Goal: Task Accomplishment & Management: Use online tool/utility

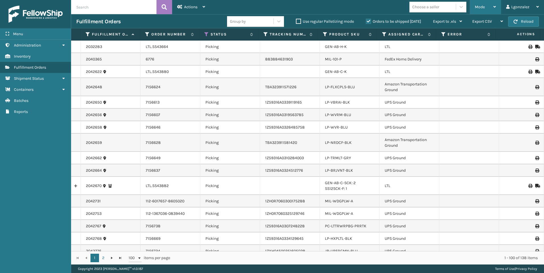
click at [481, 4] on div "Mode" at bounding box center [484, 7] width 21 height 14
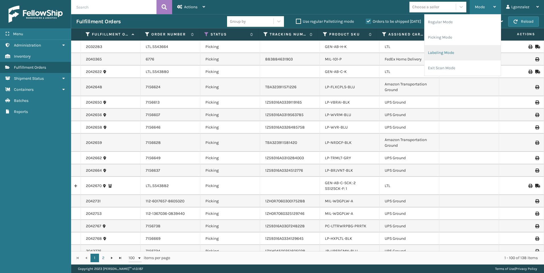
click at [451, 52] on li "Labeling Mode" at bounding box center [462, 52] width 76 height 15
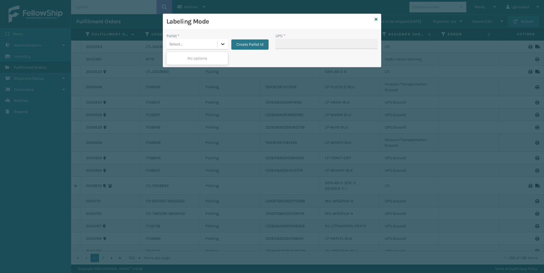
click at [222, 45] on icon at bounding box center [223, 44] width 6 height 6
click at [240, 46] on button "Create Pallet Id" at bounding box center [249, 45] width 37 height 10
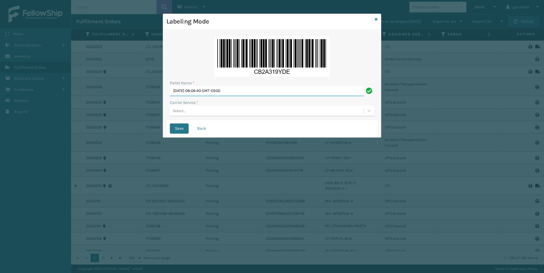
click at [233, 92] on input "[DATE] 08:06:40 GMT-0500" at bounding box center [267, 91] width 194 height 10
type input "Trinity"
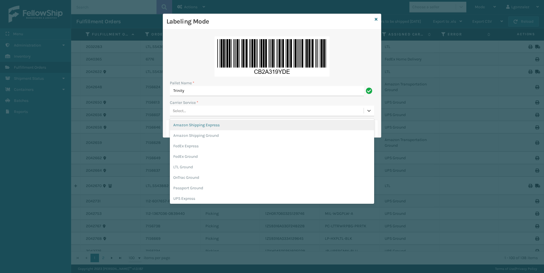
click at [195, 112] on div "Select..." at bounding box center [267, 110] width 194 height 9
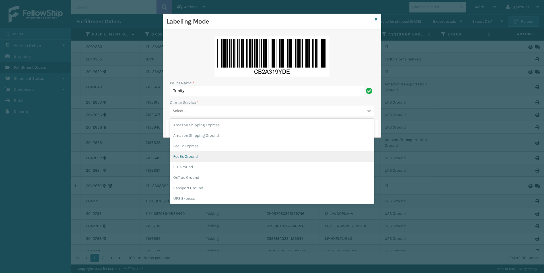
click at [188, 159] on div "FedEx Ground" at bounding box center [272, 157] width 204 height 11
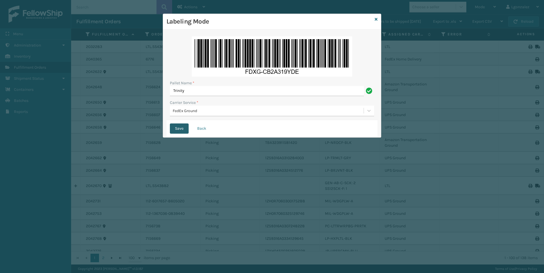
click at [181, 131] on button "Save" at bounding box center [179, 129] width 19 height 10
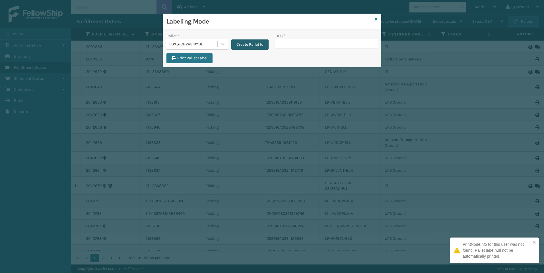
click at [240, 43] on button "Create Pallet Id" at bounding box center [249, 45] width 37 height 10
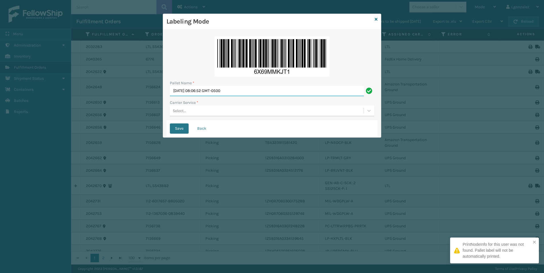
click at [201, 92] on input "[DATE] 08:06:52 GMT-0500" at bounding box center [267, 91] width 194 height 10
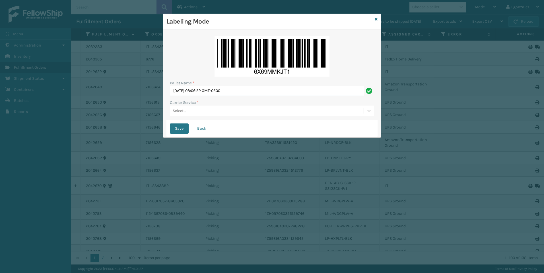
click at [201, 92] on input "[DATE] 08:06:52 GMT-0500" at bounding box center [267, 91] width 194 height 10
click at [198, 82] on div "Pallet Name *" at bounding box center [272, 83] width 204 height 6
click at [198, 89] on input "[DATE] 08:06:52 GMT-0500" at bounding box center [267, 91] width 194 height 10
type input "Trinity"
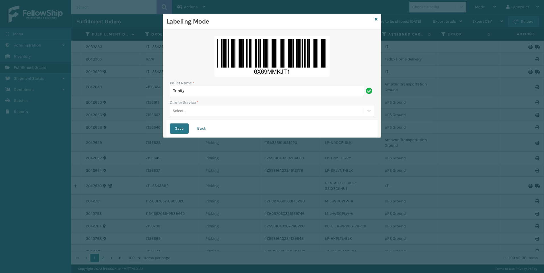
click at [186, 109] on div "Select..." at bounding box center [179, 111] width 13 height 6
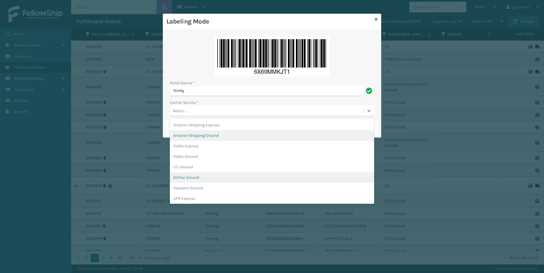
scroll to position [33, 0]
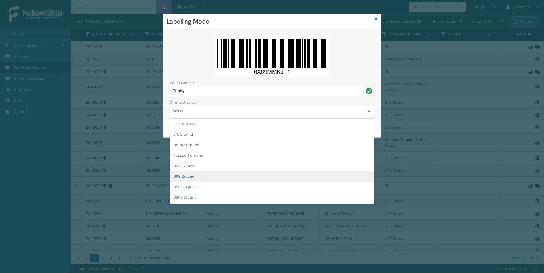
click at [196, 179] on div "UPS Ground" at bounding box center [272, 176] width 204 height 11
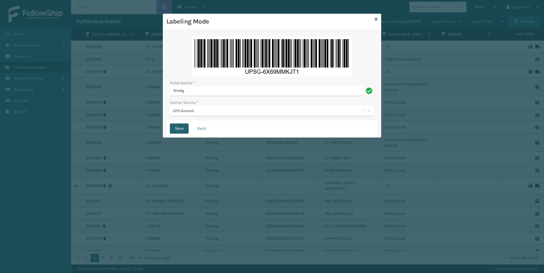
click at [178, 128] on button "Save" at bounding box center [179, 129] width 19 height 10
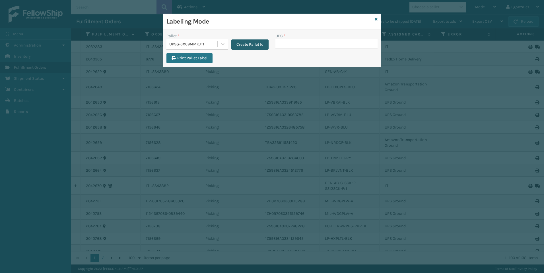
click at [259, 46] on button "Create Pallet Id" at bounding box center [249, 45] width 37 height 10
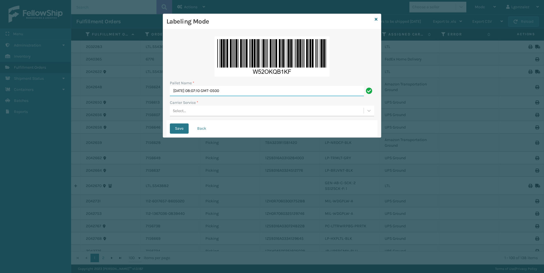
click at [214, 92] on input "[DATE] 08:07:10 GMT-0500" at bounding box center [267, 91] width 194 height 10
type input "Trinity"
click at [293, 109] on div "Select..." at bounding box center [267, 110] width 194 height 9
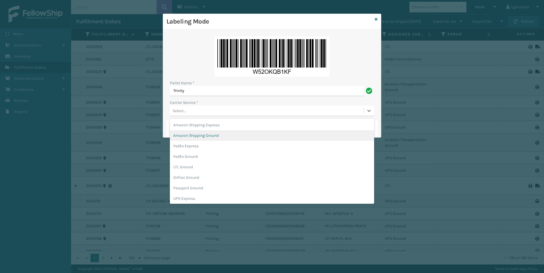
click at [215, 137] on div "Amazon Shipping Ground" at bounding box center [272, 135] width 204 height 11
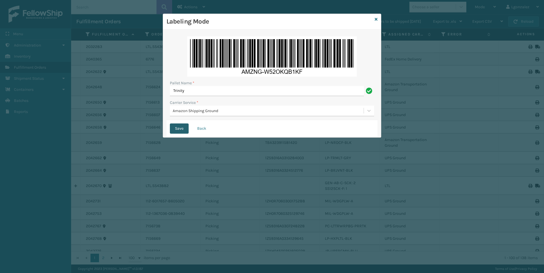
click at [179, 132] on button "Save" at bounding box center [179, 129] width 19 height 10
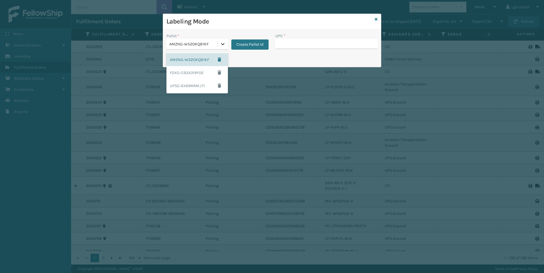
click at [222, 47] on div at bounding box center [222, 44] width 10 height 10
click at [200, 74] on div "FDXG-CB2A319YDE" at bounding box center [196, 72] width 61 height 13
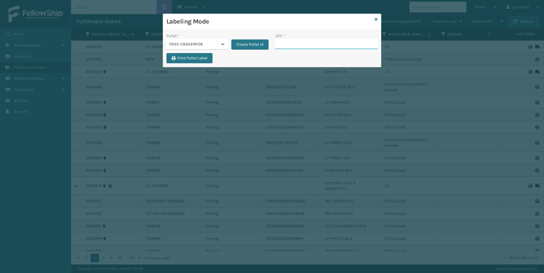
click at [280, 43] on input "UPC *" at bounding box center [326, 44] width 102 height 10
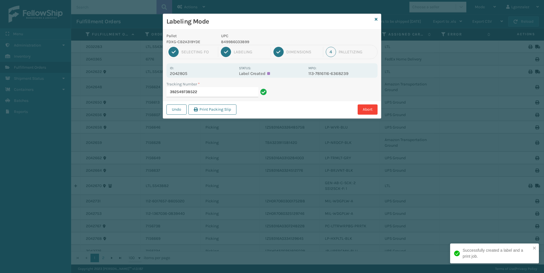
click at [235, 38] on p "UPC" at bounding box center [263, 36] width 84 height 6
click at [236, 42] on p "849986033899" at bounding box center [263, 42] width 84 height 6
copy p "849986033899"
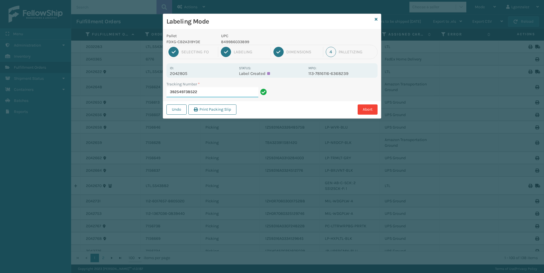
click at [237, 97] on input "392549738522" at bounding box center [212, 92] width 92 height 10
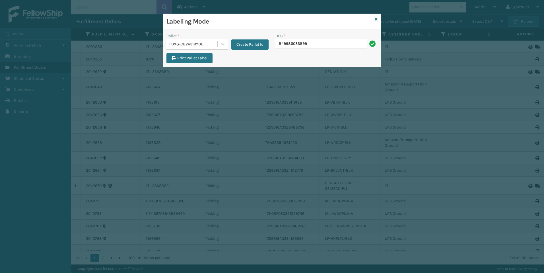
type input "849986033899"
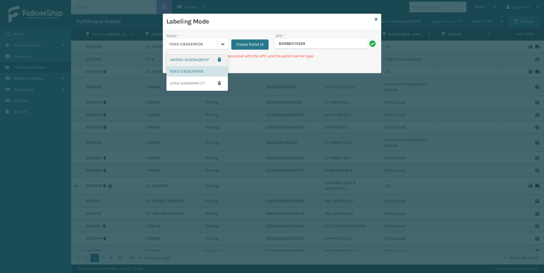
click at [224, 45] on icon at bounding box center [223, 44] width 6 height 6
click at [199, 83] on div "UPSG-6X69MMKJT1" at bounding box center [196, 83] width 61 height 13
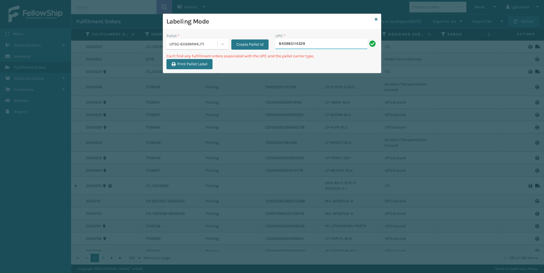
click at [313, 44] on input "840985114329" at bounding box center [321, 44] width 92 height 10
click at [221, 47] on icon at bounding box center [223, 44] width 6 height 6
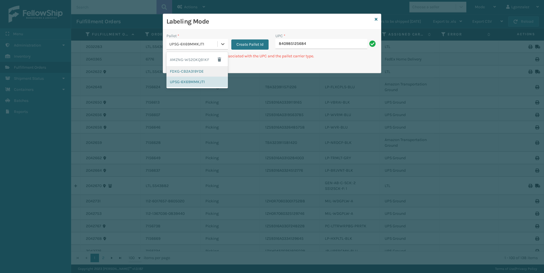
click at [204, 72] on div "FDXG-CB2A319YDE" at bounding box center [196, 71] width 61 height 11
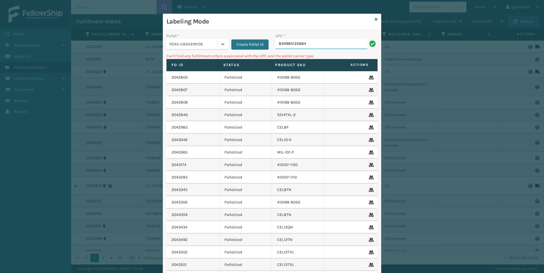
click at [325, 41] on input "840985125684" at bounding box center [321, 44] width 92 height 10
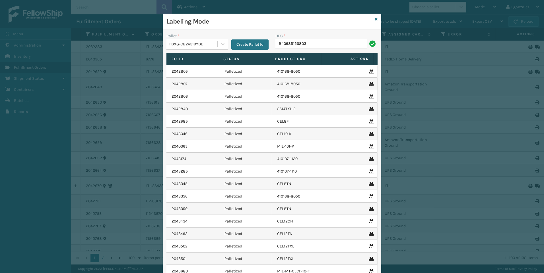
type input "840985126803"
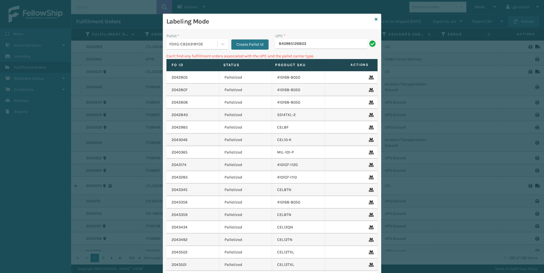
click at [295, 45] on input "840985126803" at bounding box center [321, 44] width 92 height 10
type input "840985116803"
click at [292, 43] on input "840985116803" at bounding box center [321, 44] width 92 height 10
click at [319, 43] on input "840985126803" at bounding box center [321, 44] width 92 height 10
type input "840985126803"
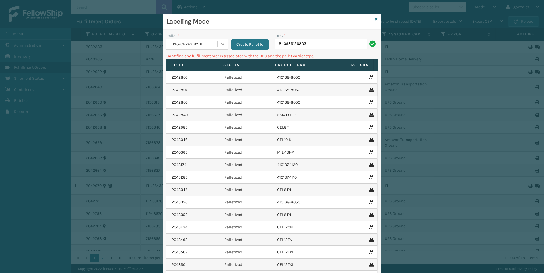
click at [221, 43] on icon at bounding box center [223, 44] width 6 height 6
click at [196, 62] on div "AMZNG-W52OKQB1KF" at bounding box center [196, 59] width 61 height 13
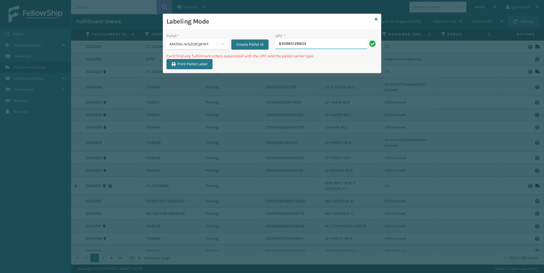
click at [319, 47] on input "840985126803" at bounding box center [321, 44] width 92 height 10
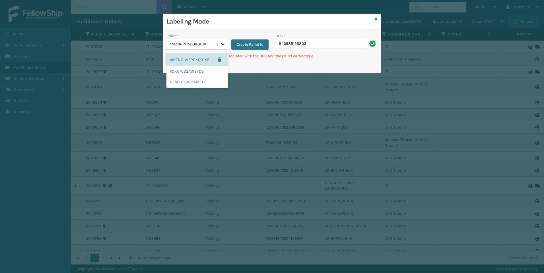
click at [218, 43] on div at bounding box center [222, 44] width 10 height 10
click at [203, 73] on div "FDXG-CB2A319YDE" at bounding box center [196, 71] width 61 height 11
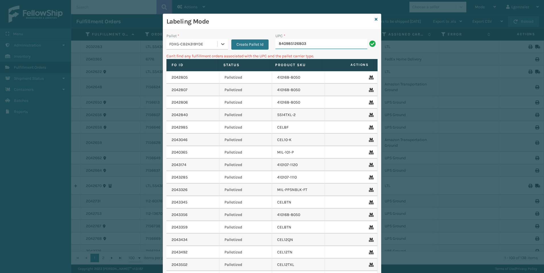
click at [322, 45] on input "840985126803" at bounding box center [321, 44] width 92 height 10
click at [220, 42] on icon at bounding box center [223, 44] width 6 height 6
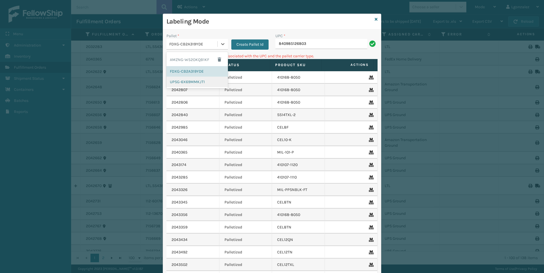
click at [203, 85] on div "UPSG-6X69MMKJT1" at bounding box center [196, 82] width 61 height 11
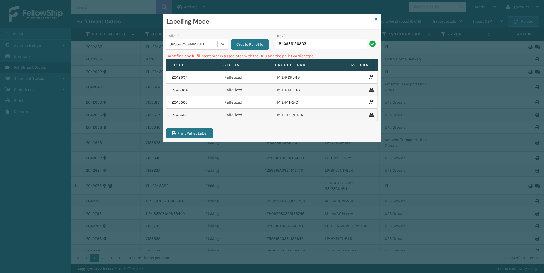
drag, startPoint x: 314, startPoint y: 44, endPoint x: 315, endPoint y: 35, distance: 9.4
click at [315, 44] on input "840985126803" at bounding box center [321, 44] width 92 height 10
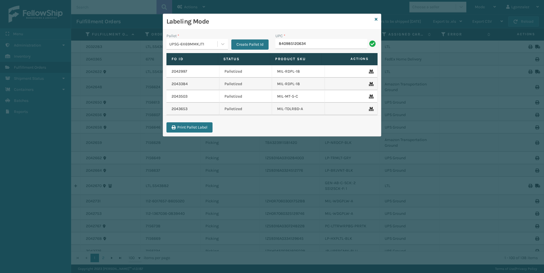
type input "840985120634"
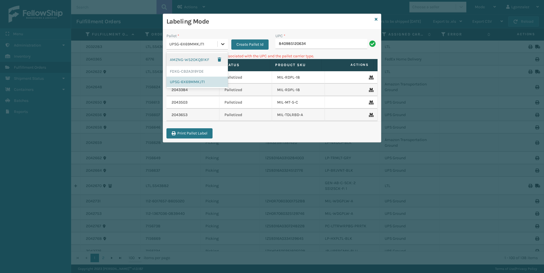
click at [224, 46] on icon at bounding box center [223, 44] width 6 height 6
click at [208, 71] on div "FDXG-CB2A319YDE" at bounding box center [196, 71] width 61 height 11
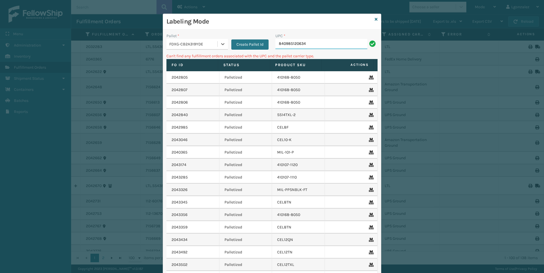
click at [322, 41] on input "840985120634" at bounding box center [321, 44] width 92 height 10
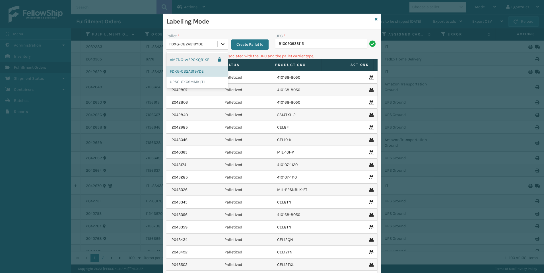
click at [221, 45] on icon at bounding box center [223, 44] width 6 height 6
drag, startPoint x: 209, startPoint y: 82, endPoint x: 253, endPoint y: 82, distance: 43.8
click at [209, 82] on div "UPSG-6X69MMKJT1" at bounding box center [196, 82] width 61 height 11
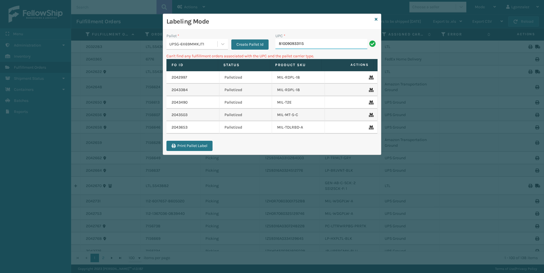
drag, startPoint x: 308, startPoint y: 41, endPoint x: 257, endPoint y: 35, distance: 50.9
click at [256, 39] on div "Pallet * UPSG-6X69MMKJT1 Create Pallet Id UPC * 810090933115" at bounding box center [272, 43] width 218 height 20
click at [308, 44] on input "810090933115" at bounding box center [321, 44] width 92 height 10
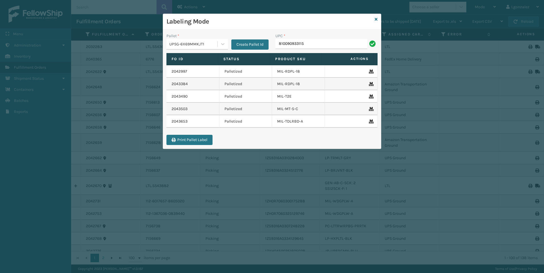
type input "810090933115"
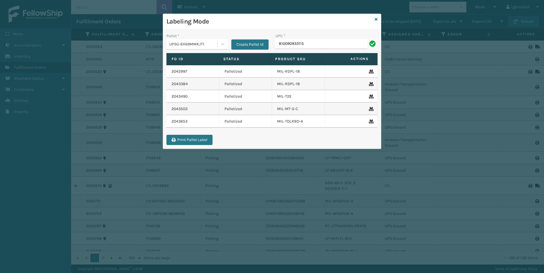
type input "810090933115"
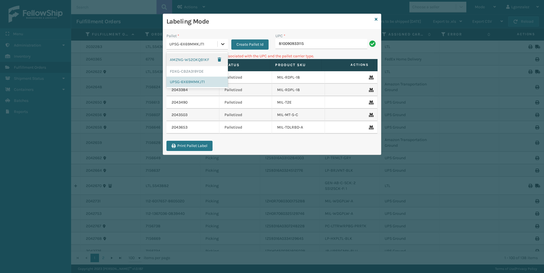
click at [221, 47] on div at bounding box center [222, 44] width 10 height 10
click at [204, 70] on div "FDXG-CB2A319YDE" at bounding box center [196, 71] width 61 height 11
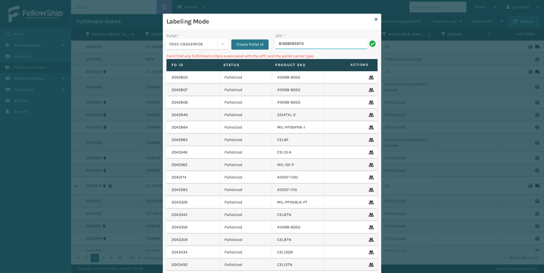
click at [324, 43] on input "810090933115" at bounding box center [321, 44] width 92 height 10
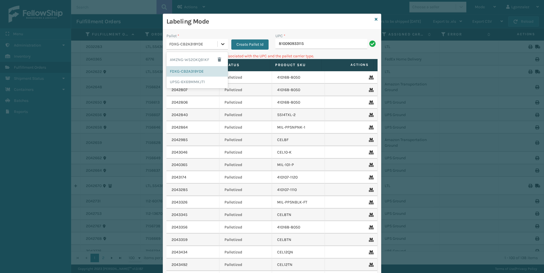
click at [220, 43] on icon at bounding box center [223, 44] width 6 height 6
click at [209, 59] on div "AMZNG-W52OKQB1KF" at bounding box center [196, 59] width 61 height 13
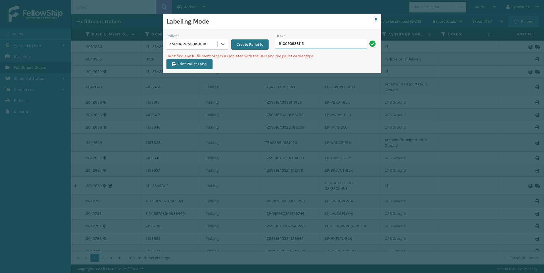
click at [316, 43] on input "810090933115" at bounding box center [321, 44] width 92 height 10
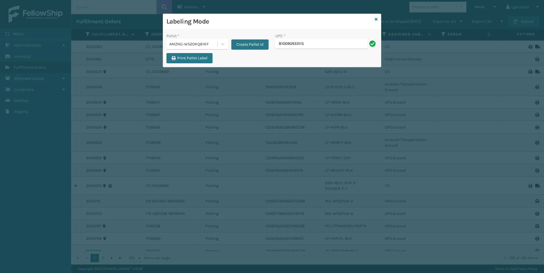
type input "810090933115"
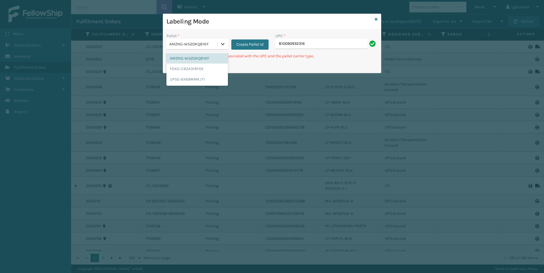
click at [222, 41] on div at bounding box center [222, 44] width 10 height 10
click at [208, 82] on div "UPSG-6X69MMKJT1" at bounding box center [196, 79] width 61 height 11
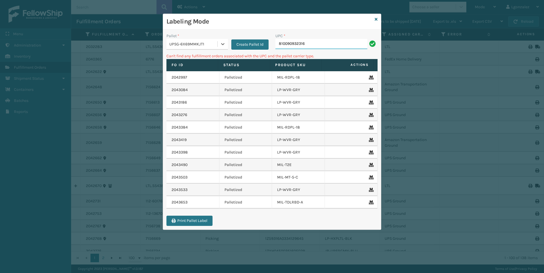
click at [317, 43] on input "810090932316" at bounding box center [321, 44] width 92 height 10
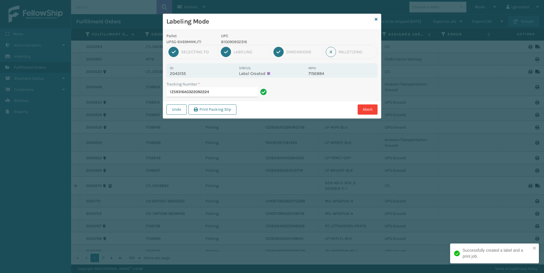
click at [240, 42] on p "810090932316" at bounding box center [263, 42] width 84 height 6
copy p "810090932316"
click at [237, 92] on input "1Z59316A0322092224" at bounding box center [212, 92] width 92 height 10
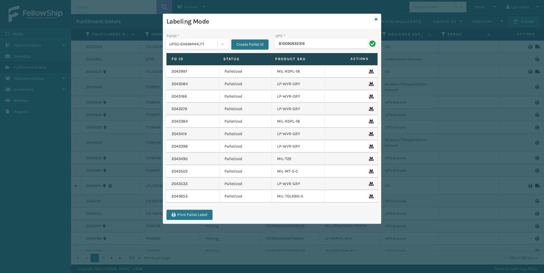
type input "810090932316"
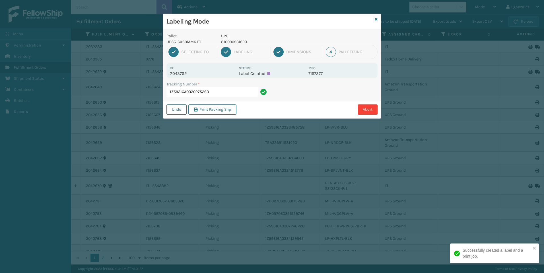
click at [232, 43] on p "810090931623" at bounding box center [263, 42] width 84 height 6
copy p "810090931623"
click at [243, 94] on input "1Z59316A0320275263" at bounding box center [212, 92] width 92 height 10
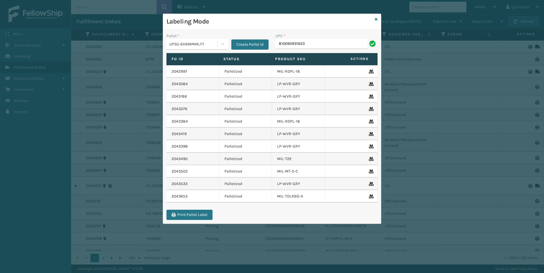
type input "810090931623"
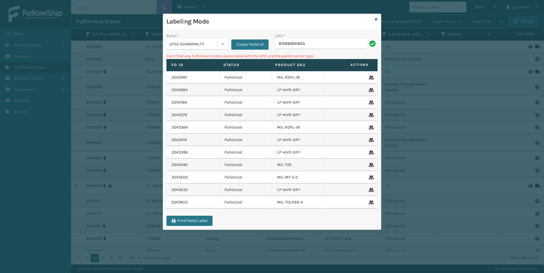
click at [221, 42] on icon at bounding box center [223, 44] width 6 height 6
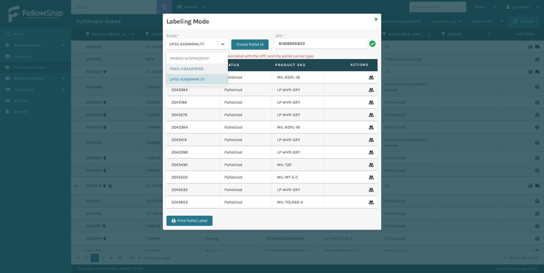
click at [202, 71] on div "FDXG-CB2A319YDE" at bounding box center [196, 69] width 61 height 11
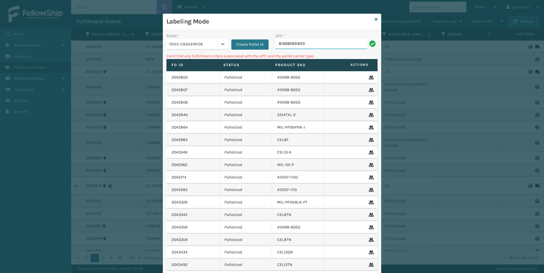
click at [328, 48] on input "810090931623" at bounding box center [321, 44] width 92 height 10
click at [220, 43] on icon at bounding box center [223, 44] width 6 height 6
click at [210, 59] on div "AMZNG-W52OKQB1KF" at bounding box center [196, 58] width 61 height 11
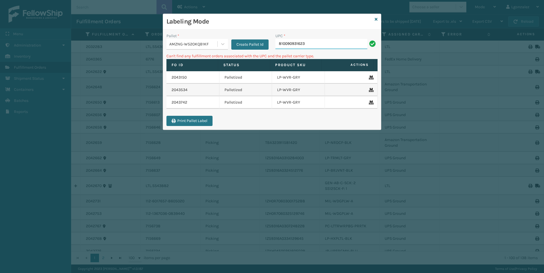
click at [320, 41] on input "810090931623" at bounding box center [321, 44] width 92 height 10
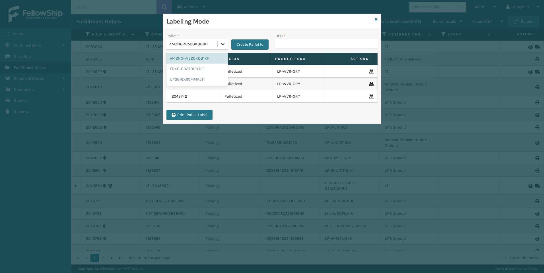
click at [218, 47] on div at bounding box center [222, 44] width 10 height 10
click at [206, 72] on div "FDXG-CB2A319YDE" at bounding box center [196, 69] width 61 height 11
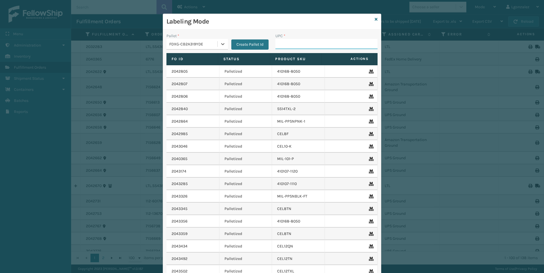
click at [294, 42] on input "UPC *" at bounding box center [326, 44] width 102 height 10
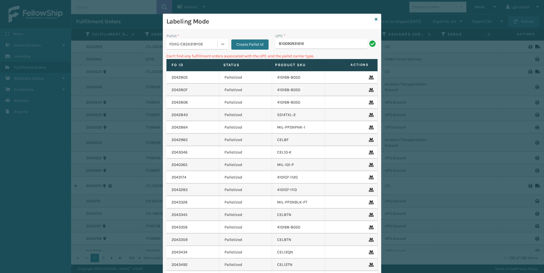
click at [223, 41] on div at bounding box center [222, 44] width 10 height 10
click at [197, 80] on div "UPSG-6X69MMKJT1" at bounding box center [196, 79] width 61 height 11
click at [304, 44] on input "810090931616" at bounding box center [321, 44] width 92 height 10
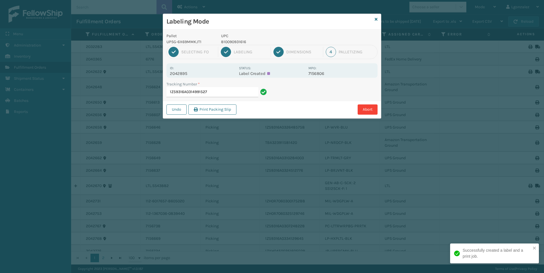
click at [241, 43] on p "810090931616" at bounding box center [263, 42] width 84 height 6
copy p "810090931616"
click at [241, 99] on div "Tracking Number * 1Z59316A0314991527" at bounding box center [217, 91] width 109 height 20
click at [243, 93] on input "1Z59316A0314991527" at bounding box center [212, 92] width 92 height 10
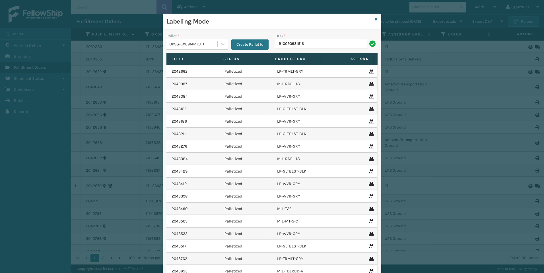
type input "810090931616"
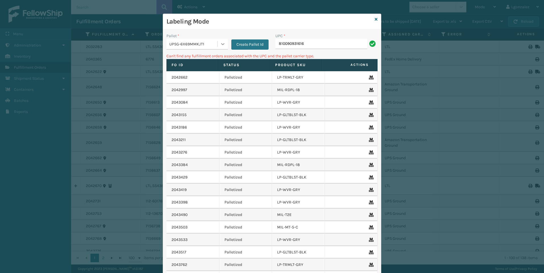
click at [217, 43] on div at bounding box center [222, 44] width 10 height 10
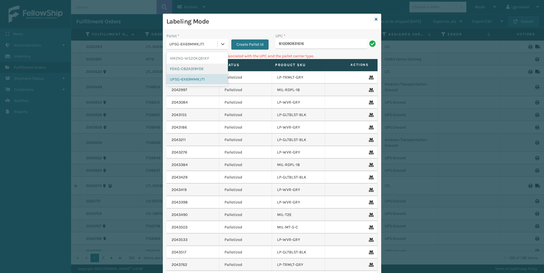
click at [204, 69] on div "FDXG-CB2A319YDE" at bounding box center [196, 69] width 61 height 11
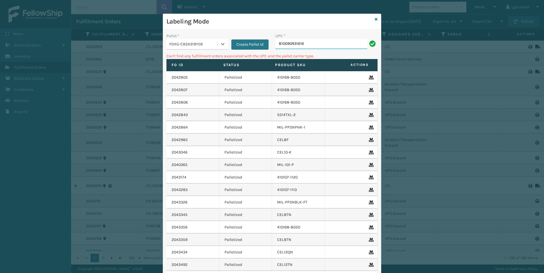
click at [307, 47] on input "810090931616" at bounding box center [321, 44] width 92 height 10
click at [220, 42] on icon at bounding box center [223, 44] width 6 height 6
click at [211, 57] on div "AMZNG-W52OKQB1KF" at bounding box center [196, 58] width 61 height 11
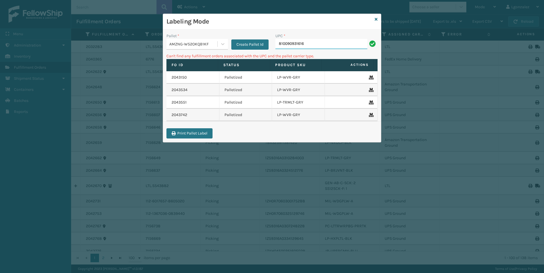
click at [338, 47] on input "810090931616" at bounding box center [321, 44] width 92 height 10
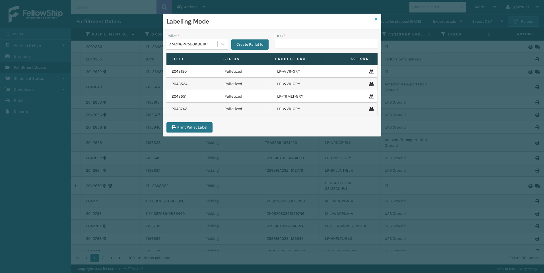
click at [375, 19] on icon at bounding box center [375, 19] width 3 height 4
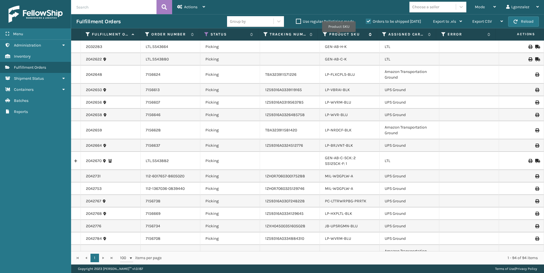
click at [339, 33] on label "Product SKU" at bounding box center [347, 34] width 37 height 5
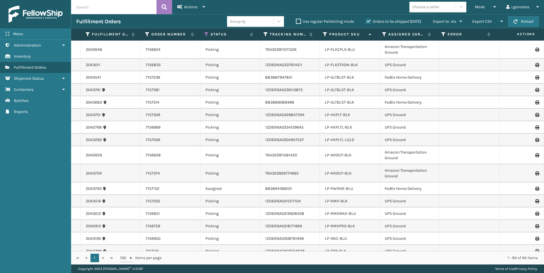
scroll to position [455, 0]
click at [334, 113] on link "LP-HXPLT-BLK" at bounding box center [337, 113] width 25 height 5
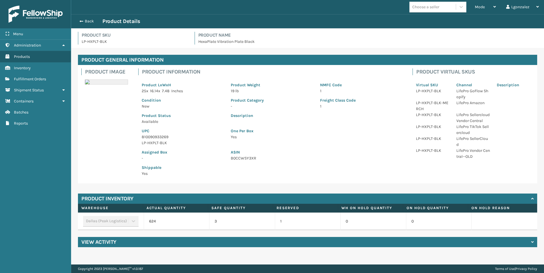
click at [156, 136] on p "810090933269" at bounding box center [183, 137] width 82 height 6
copy p "810090933269"
click at [33, 77] on span "Fulfillment Orders" at bounding box center [30, 79] width 32 height 5
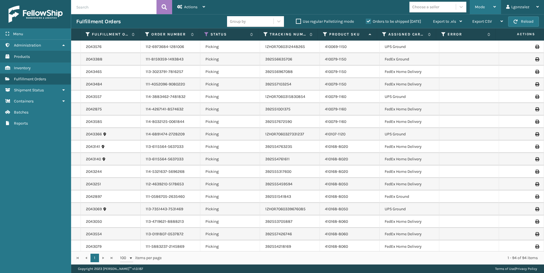
click at [494, 8] on icon at bounding box center [494, 7] width 3 height 4
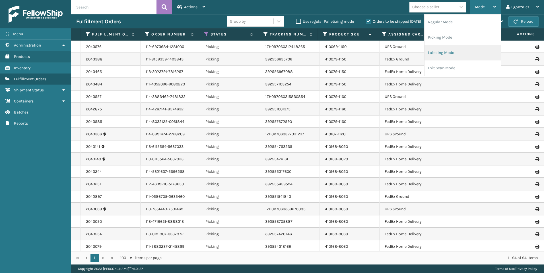
click at [447, 52] on li "Labeling Mode" at bounding box center [462, 52] width 76 height 15
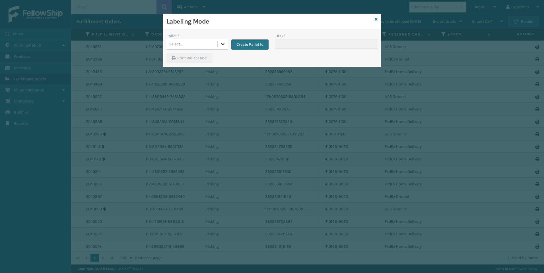
click at [220, 44] on icon at bounding box center [223, 44] width 6 height 6
click at [193, 80] on div "UPSG-6X69MMKJT1" at bounding box center [196, 79] width 61 height 11
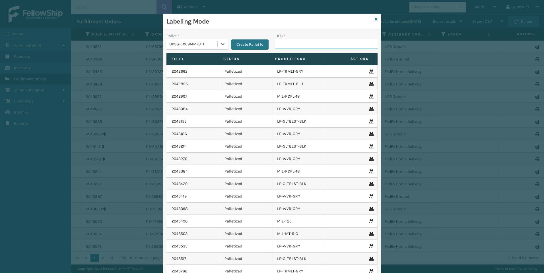
click at [301, 46] on input "UPC *" at bounding box center [326, 44] width 102 height 10
paste input "810090933269"
type input "810090933269"
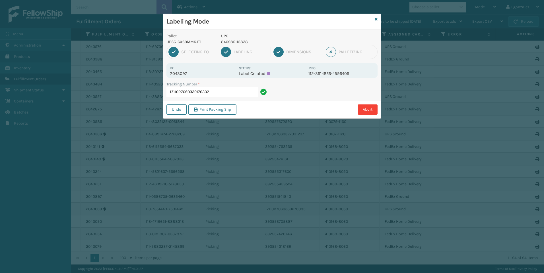
type input "1ZH0R7060339176302"
click at [234, 41] on p "840985117900" at bounding box center [263, 42] width 84 height 6
drag, startPoint x: 237, startPoint y: 44, endPoint x: 224, endPoint y: 37, distance: 14.2
click at [224, 37] on div "UPC 840985117900" at bounding box center [262, 39] width 91 height 12
click at [237, 40] on p "840985117900" at bounding box center [263, 42] width 84 height 6
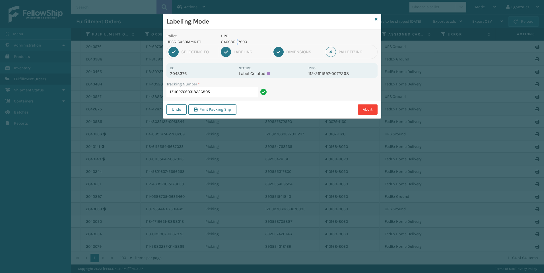
click at [237, 42] on p "840985117900" at bounding box center [263, 42] width 84 height 6
drag, startPoint x: 237, startPoint y: 42, endPoint x: 232, endPoint y: 22, distance: 20.3
click at [233, 20] on h3 "Labeling Mode" at bounding box center [269, 21] width 206 height 9
click at [231, 42] on p "840985117900" at bounding box center [263, 42] width 84 height 6
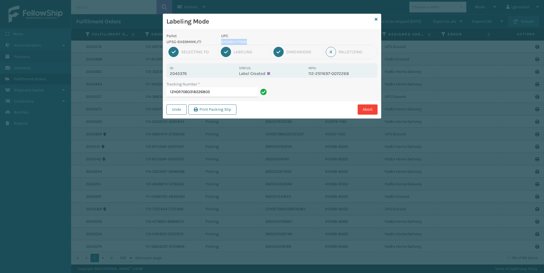
click at [233, 42] on p "840985117900" at bounding box center [263, 42] width 84 height 6
copy p "840985117900"
click at [217, 94] on input "1ZH0R7060318226805" at bounding box center [212, 92] width 92 height 10
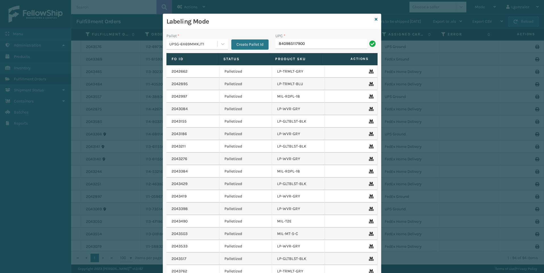
type input "840985117900"
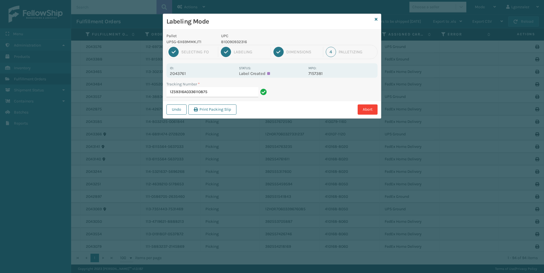
click at [233, 42] on p "810090932316" at bounding box center [263, 42] width 84 height 6
click at [226, 94] on input "1Z59316A0336110875" at bounding box center [212, 92] width 92 height 10
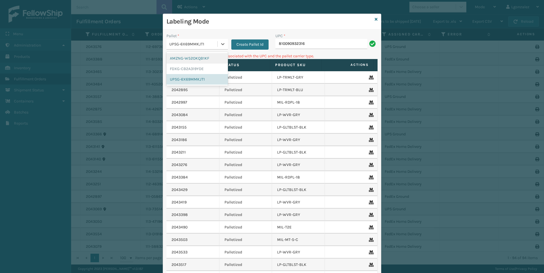
click at [225, 48] on div "Pallet * option AMZNG-W52OKQB1KF focused, 1 of 3. 3 results available. Use Up a…" at bounding box center [217, 41] width 102 height 17
click at [204, 69] on div "FDXG-CB2A319YDE" at bounding box center [196, 69] width 61 height 11
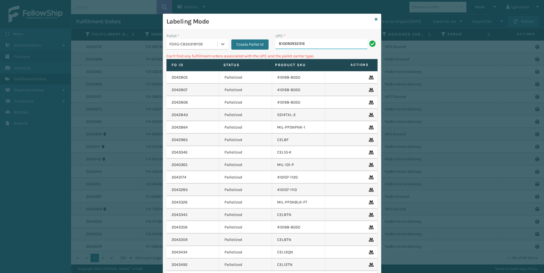
click at [311, 47] on input "810090932316" at bounding box center [321, 44] width 92 height 10
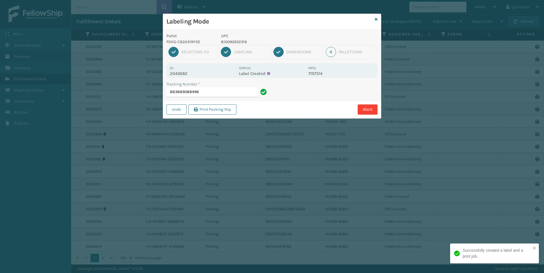
click at [233, 41] on p "810090932316" at bounding box center [263, 42] width 84 height 6
drag, startPoint x: 233, startPoint y: 41, endPoint x: 240, endPoint y: 92, distance: 51.0
click at [240, 92] on input "883889088996" at bounding box center [212, 92] width 92 height 10
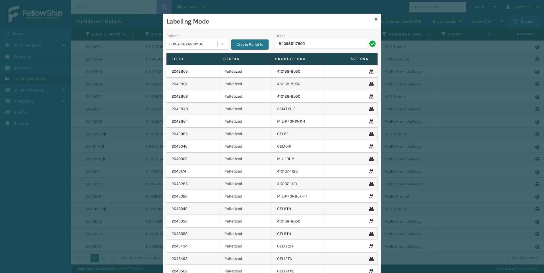
type input "840985117900"
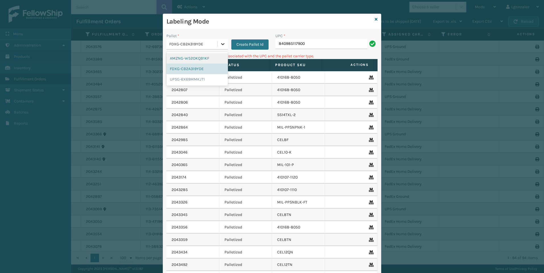
click at [223, 45] on icon at bounding box center [223, 44] width 6 height 6
click at [210, 56] on div "AMZNG-W52OKQB1KF" at bounding box center [196, 58] width 61 height 11
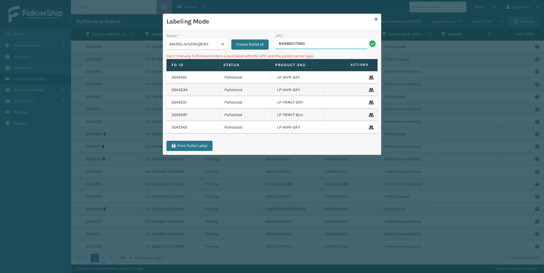
click at [333, 48] on input "840985117900" at bounding box center [321, 44] width 92 height 10
drag, startPoint x: 316, startPoint y: 45, endPoint x: 230, endPoint y: 34, distance: 86.0
click at [230, 34] on div "Pallet * AMZNG-W52OKQB1KF Create Pallet Id UPC * 840985117900" at bounding box center [272, 43] width 218 height 20
type input "810090932316"
click at [224, 47] on div at bounding box center [222, 44] width 10 height 10
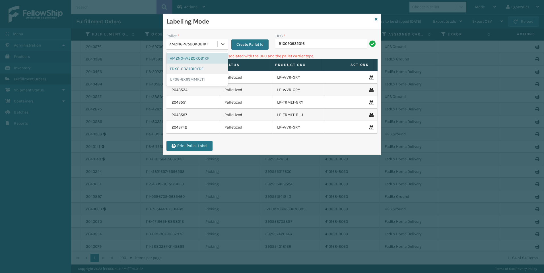
click at [207, 68] on div "FDXG-CB2A319YDE" at bounding box center [196, 69] width 61 height 11
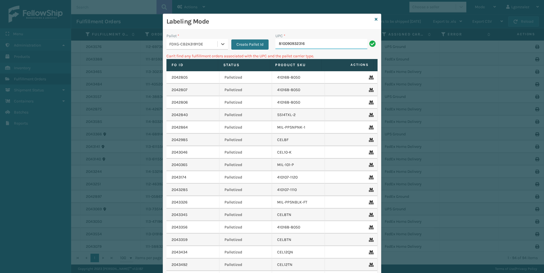
click at [309, 45] on input "810090932316" at bounding box center [321, 44] width 92 height 10
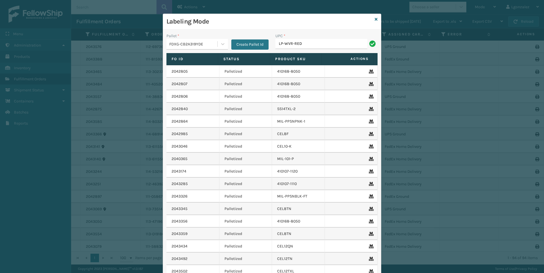
type input "LP-WVR-RED"
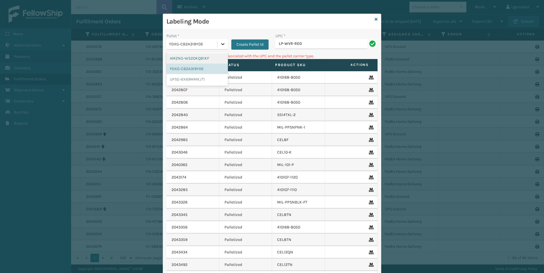
click at [221, 43] on icon at bounding box center [223, 44] width 6 height 6
click at [204, 77] on div "UPSG-6X69MMKJT1" at bounding box center [196, 79] width 61 height 11
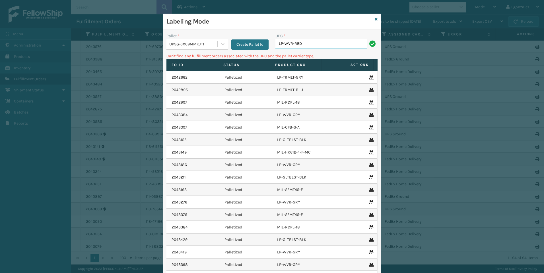
click at [310, 42] on input "LP-WVR-RED" at bounding box center [321, 44] width 92 height 10
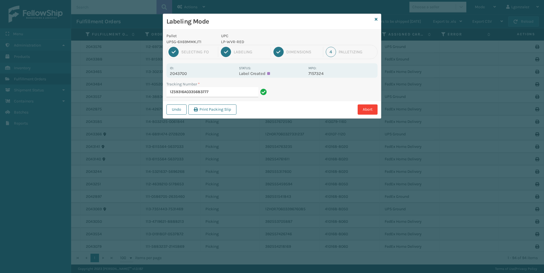
click at [238, 40] on p "LP-WVR-RED" at bounding box center [263, 42] width 84 height 6
drag, startPoint x: 238, startPoint y: 40, endPoint x: 238, endPoint y: 26, distance: 13.9
click at [238, 26] on div "Labeling Mode" at bounding box center [272, 22] width 218 height 16
click at [231, 42] on p "LP-WVR-RED" at bounding box center [263, 42] width 84 height 6
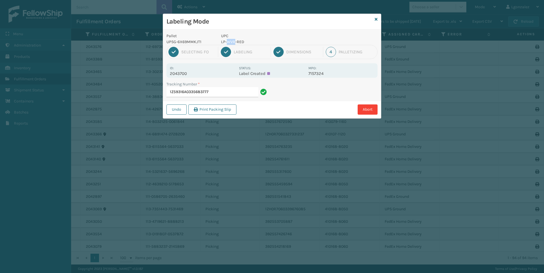
click at [231, 42] on p "LP-WVR-RED" at bounding box center [263, 42] width 84 height 6
drag, startPoint x: 231, startPoint y: 42, endPoint x: 229, endPoint y: 24, distance: 17.7
click at [229, 20] on h3 "Labeling Mode" at bounding box center [269, 21] width 206 height 9
click at [228, 42] on p "LP-WVR-RED" at bounding box center [263, 42] width 84 height 6
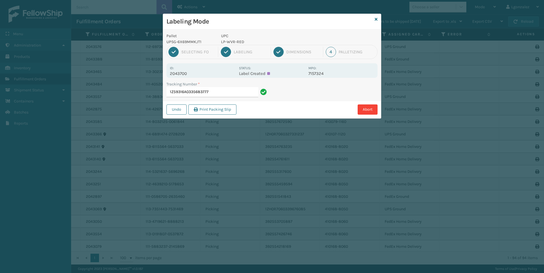
drag, startPoint x: 228, startPoint y: 42, endPoint x: 210, endPoint y: 21, distance: 28.6
click at [210, 19] on h3 "Labeling Mode" at bounding box center [269, 21] width 206 height 9
click at [230, 42] on p "LP-WVR-RED" at bounding box center [263, 42] width 84 height 6
click at [236, 22] on h3 "Labeling Mode" at bounding box center [269, 21] width 206 height 9
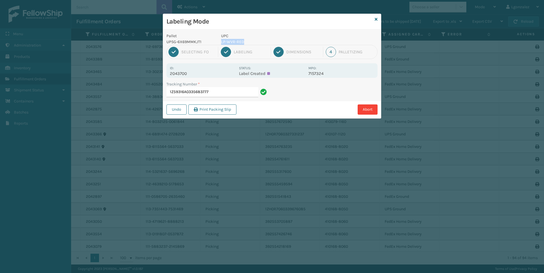
drag, startPoint x: 221, startPoint y: 43, endPoint x: 244, endPoint y: 40, distance: 23.1
click at [244, 40] on p "LP-WVR-RED" at bounding box center [263, 42] width 84 height 6
copy p "LP-WVR-RED"
click at [216, 93] on input "1Z59316A0335683777" at bounding box center [212, 92] width 92 height 10
paste input "LP-WVR-RED"
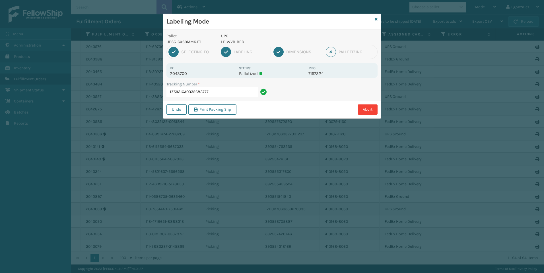
type input "1Z59316A0335683777LP-WVR-RED"
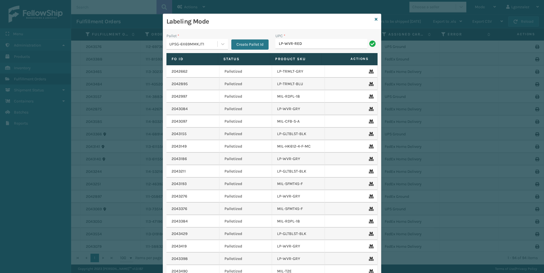
type input "LP-WVR-RED"
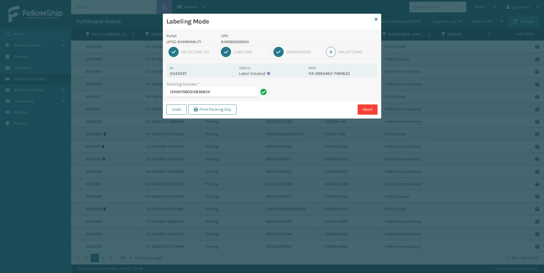
click at [232, 41] on p "849986009504" at bounding box center [263, 42] width 84 height 6
click at [212, 94] on input "1ZH0R7060315830854" at bounding box center [212, 92] width 92 height 10
click at [227, 40] on p "849986009504" at bounding box center [263, 42] width 84 height 6
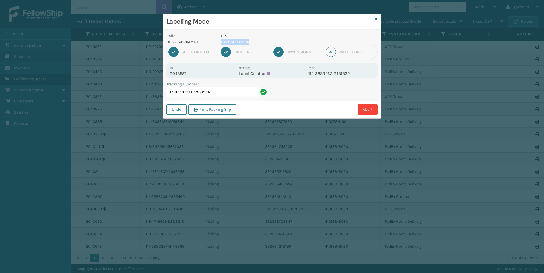
copy p "849986009504"
click at [216, 92] on input "1ZH0R7060315830854" at bounding box center [212, 92] width 92 height 10
paste input "849986009504"
type input "1ZH0R7060315830854"
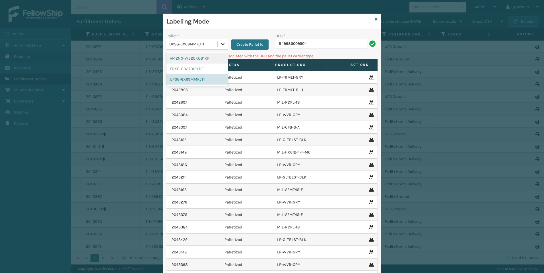
drag, startPoint x: 219, startPoint y: 43, endPoint x: 222, endPoint y: 48, distance: 5.6
click at [220, 43] on icon at bounding box center [223, 44] width 6 height 6
click at [206, 58] on div "AMZNG-W52OKQB1KF" at bounding box center [196, 58] width 61 height 11
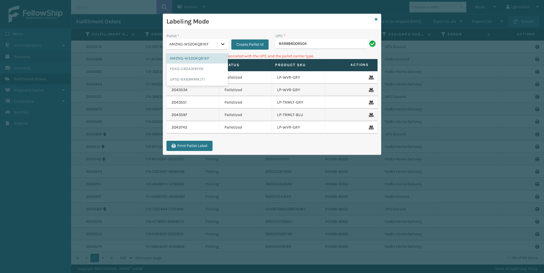
click at [222, 42] on icon at bounding box center [223, 44] width 6 height 6
click at [199, 68] on div "FDXG-CB2A319YDE" at bounding box center [196, 69] width 61 height 11
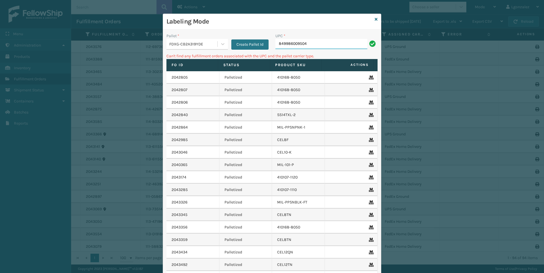
click at [303, 45] on input "849986009504" at bounding box center [321, 44] width 92 height 10
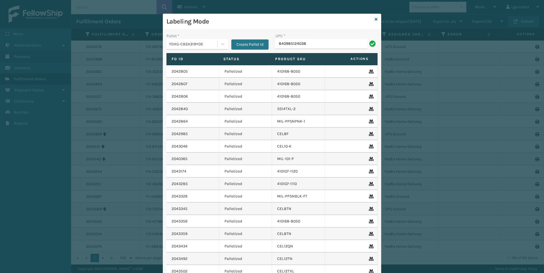
type input "840985124038"
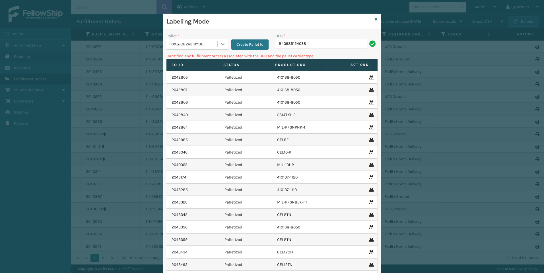
click at [220, 44] on icon at bounding box center [223, 44] width 6 height 6
click at [205, 77] on div "UPSG-6X69MMKJT1" at bounding box center [196, 79] width 61 height 11
click at [308, 46] on input "840985124038" at bounding box center [321, 44] width 92 height 10
click at [222, 41] on div at bounding box center [222, 44] width 10 height 10
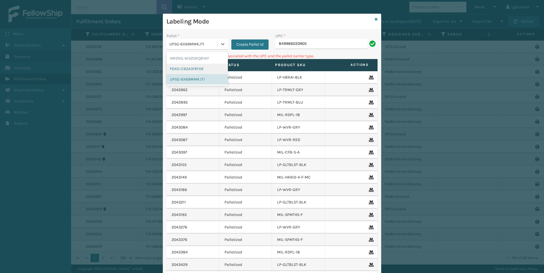
click at [184, 67] on div "FDXG-CB2A319YDE" at bounding box center [196, 69] width 61 height 11
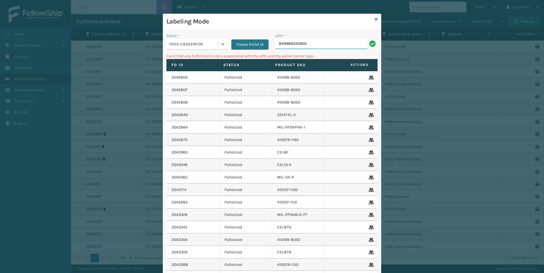
click at [305, 45] on input "849986033905" at bounding box center [321, 44] width 92 height 10
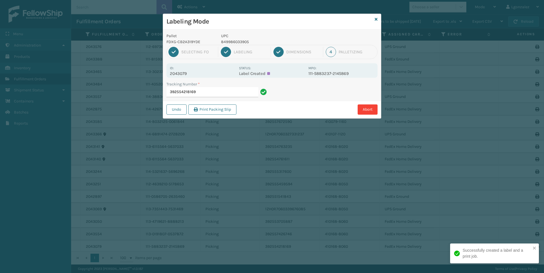
click at [246, 42] on p "849986033905" at bounding box center [263, 42] width 84 height 6
copy p "849986033905"
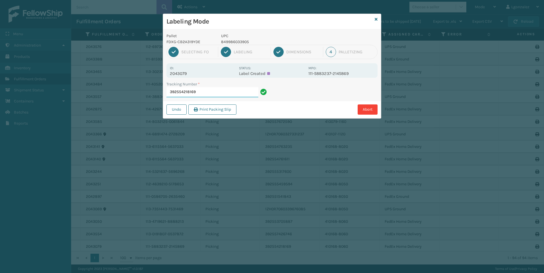
click at [235, 89] on input "392554218169" at bounding box center [212, 92] width 92 height 10
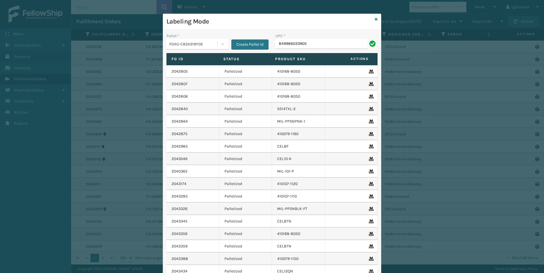
type input "849986033905"
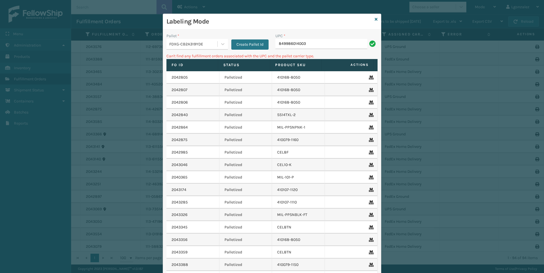
type input "849986014003"
click at [221, 45] on icon at bounding box center [223, 44] width 6 height 6
click at [196, 79] on div "UPSG-6X69MMKJT1" at bounding box center [196, 79] width 61 height 11
click at [311, 40] on input "849986014003" at bounding box center [321, 44] width 92 height 10
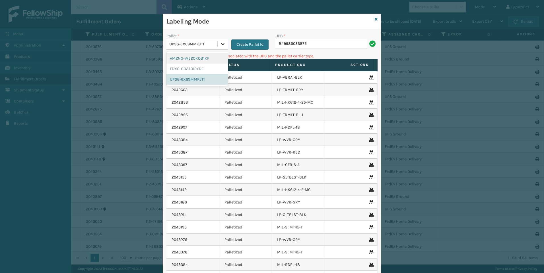
click at [220, 45] on icon at bounding box center [223, 44] width 6 height 6
click at [203, 66] on div "FDXG-CB2A319YDE" at bounding box center [196, 69] width 61 height 11
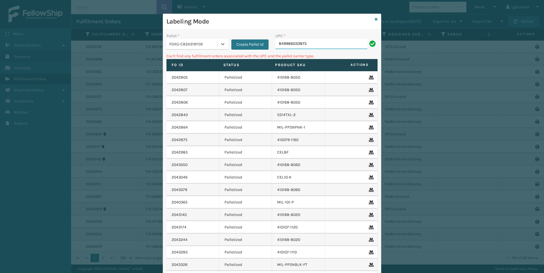
click at [321, 42] on input "849986033875" at bounding box center [321, 44] width 92 height 10
click at [222, 47] on div at bounding box center [222, 44] width 10 height 10
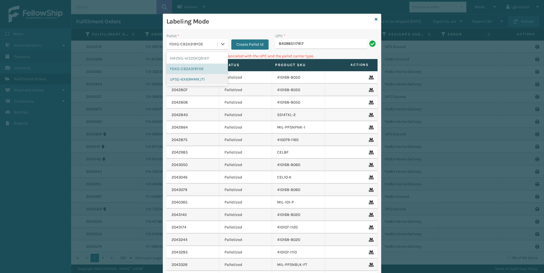
click at [204, 84] on div "UPSG-6X69MMKJT1" at bounding box center [196, 79] width 61 height 11
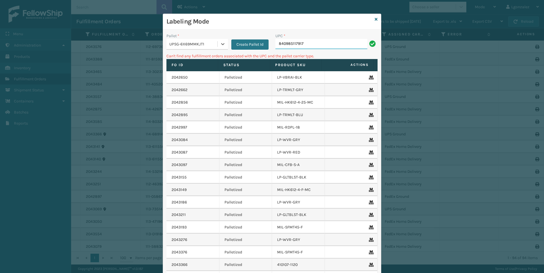
click at [300, 45] on input "840985117917" at bounding box center [321, 44] width 92 height 10
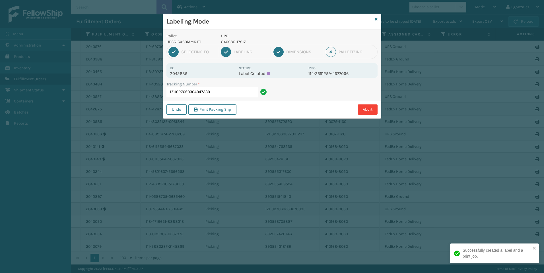
click at [239, 40] on p "840985117917" at bounding box center [263, 42] width 84 height 6
copy p "840985117917"
click at [237, 91] on input "1ZH0R7060304947339" at bounding box center [212, 92] width 92 height 10
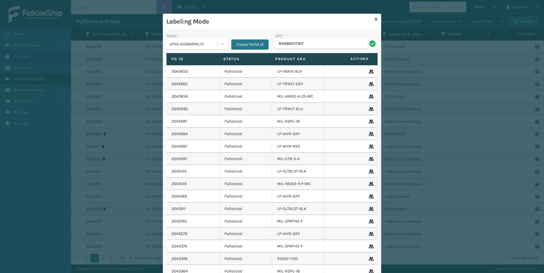
type input "840985117917"
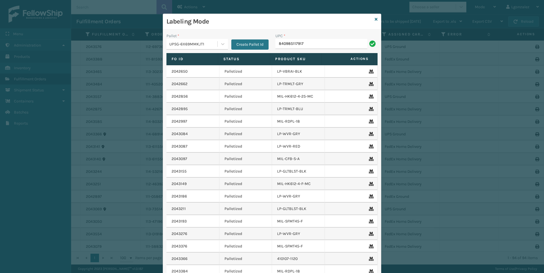
type input "840985117917"
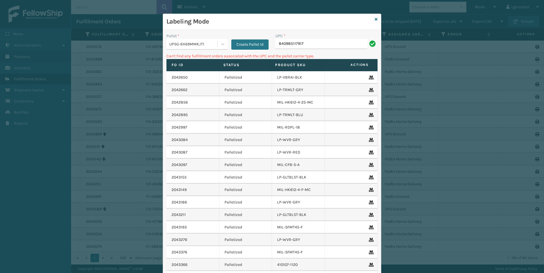
drag, startPoint x: 301, startPoint y: 45, endPoint x: 200, endPoint y: 73, distance: 105.1
click at [203, 74] on div "Pallet * UPSG-6X69MMKJT1 Create Pallet Id UPC * 840985117917 Can't find any ful…" at bounding box center [272, 173] width 218 height 287
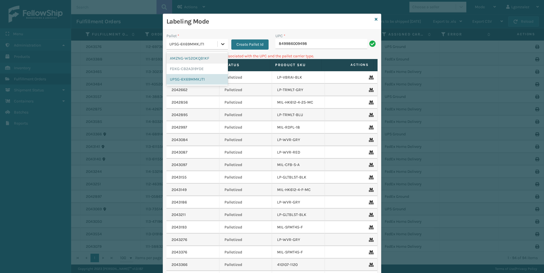
click at [217, 43] on div at bounding box center [222, 44] width 10 height 10
click at [202, 68] on div "FDXG-CB2A319YDE" at bounding box center [196, 69] width 61 height 11
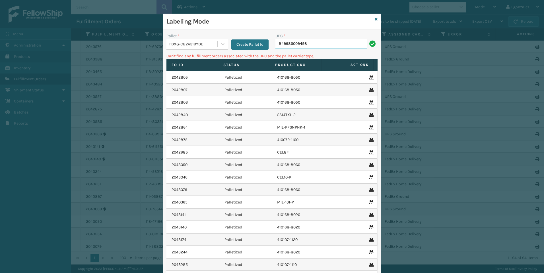
click at [309, 44] on input "849986009498" at bounding box center [321, 44] width 92 height 10
click at [221, 43] on icon at bounding box center [223, 44] width 6 height 6
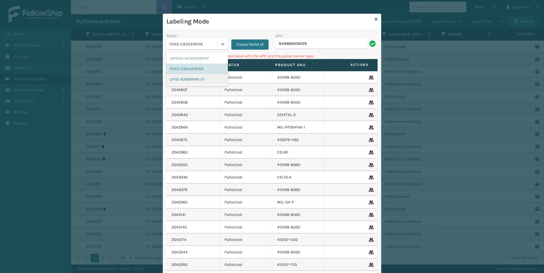
click at [194, 79] on div "UPSG-6X69MMKJT1" at bounding box center [196, 79] width 61 height 11
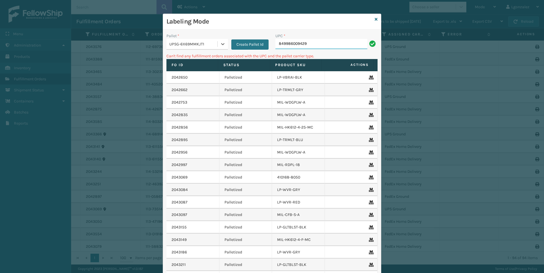
click at [311, 45] on input "849986009429" at bounding box center [321, 44] width 92 height 10
click at [219, 38] on div "Pallet *" at bounding box center [196, 36] width 61 height 6
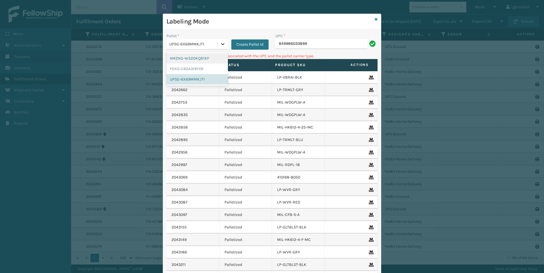
click at [220, 45] on icon at bounding box center [223, 44] width 6 height 6
click at [195, 69] on div "FDXG-CB2A319YDE" at bounding box center [196, 69] width 61 height 11
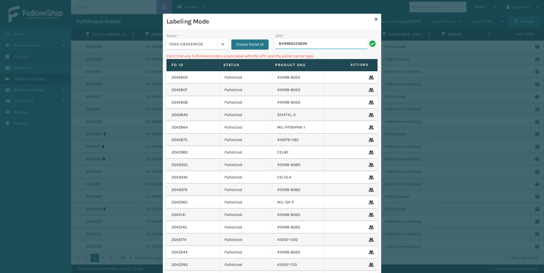
click at [306, 44] on input "849986033899" at bounding box center [321, 44] width 92 height 10
click at [220, 45] on icon at bounding box center [223, 44] width 6 height 6
click at [202, 57] on div "AMZNG-W52OKQB1KF" at bounding box center [196, 58] width 61 height 11
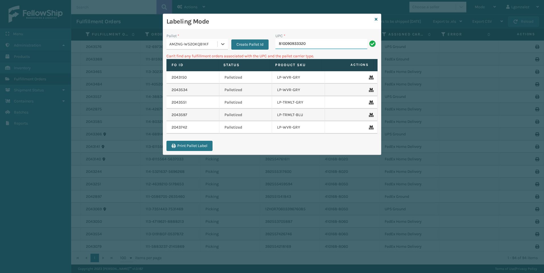
click at [314, 47] on input "810090933320" at bounding box center [321, 44] width 92 height 10
click at [221, 48] on div at bounding box center [222, 44] width 10 height 10
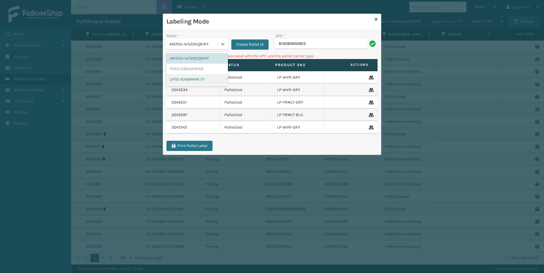
click at [210, 78] on div "UPSG-6X69MMKJT1" at bounding box center [196, 79] width 61 height 11
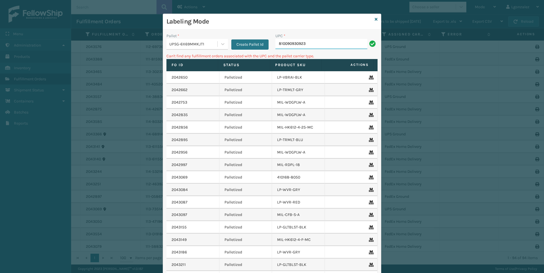
click at [310, 43] on input "810090930923" at bounding box center [321, 44] width 92 height 10
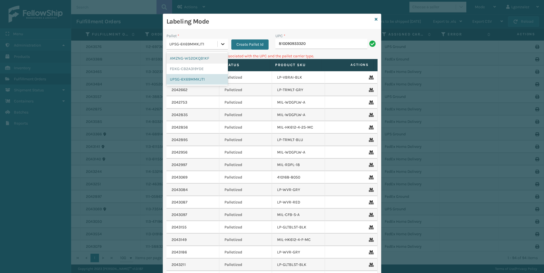
click at [222, 47] on div at bounding box center [222, 44] width 10 height 10
click at [212, 57] on div "AMZNG-W52OKQB1KF" at bounding box center [196, 58] width 61 height 11
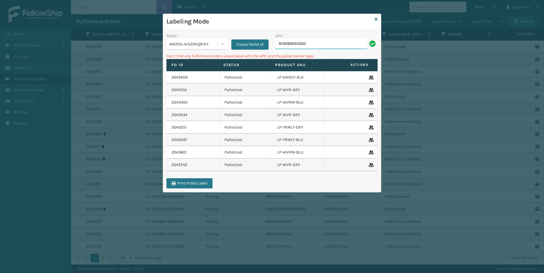
click at [347, 46] on input "810090933320" at bounding box center [321, 44] width 92 height 10
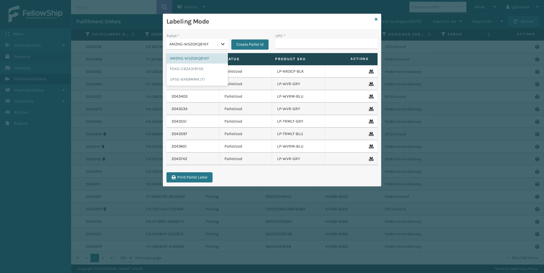
click at [220, 43] on icon at bounding box center [223, 44] width 6 height 6
click at [191, 77] on div "UPSG-6X69MMKJT1" at bounding box center [196, 79] width 61 height 11
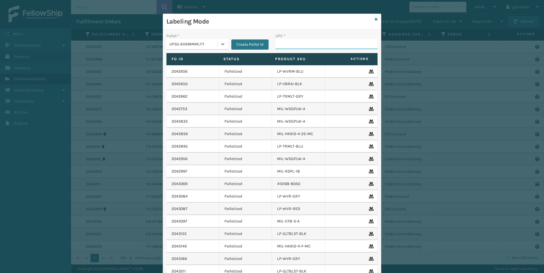
click at [297, 44] on input "UPC *" at bounding box center [326, 44] width 102 height 10
click at [375, 18] on div "Labeling Mode" at bounding box center [272, 22] width 218 height 16
click at [374, 18] on icon at bounding box center [375, 19] width 3 height 4
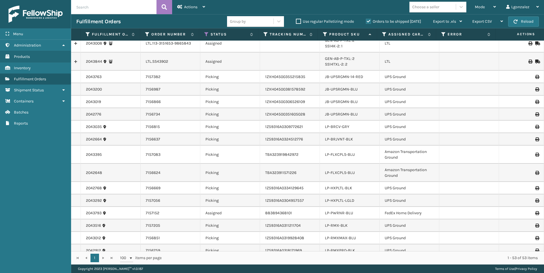
scroll to position [171, 0]
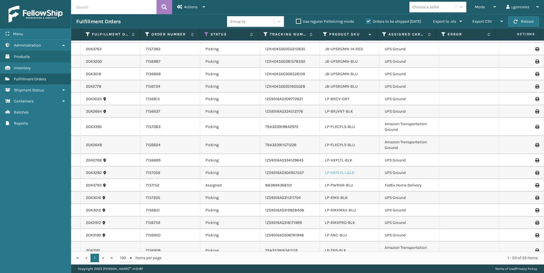
click at [342, 172] on link "LP-HXPLTL-LGLD" at bounding box center [339, 173] width 29 height 5
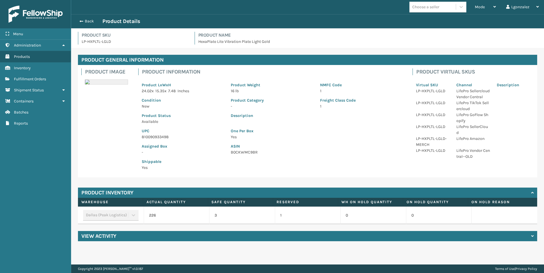
click at [158, 136] on p "810090933498" at bounding box center [183, 137] width 82 height 6
click at [23, 78] on span "Fulfillment Orders" at bounding box center [30, 79] width 32 height 5
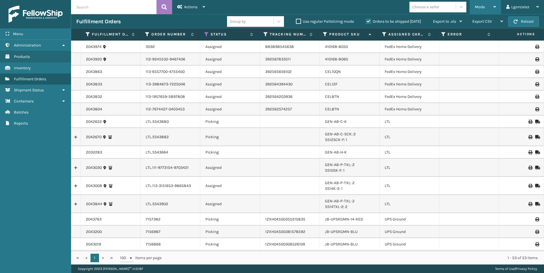
click at [475, 7] on span "Mode" at bounding box center [479, 7] width 10 height 5
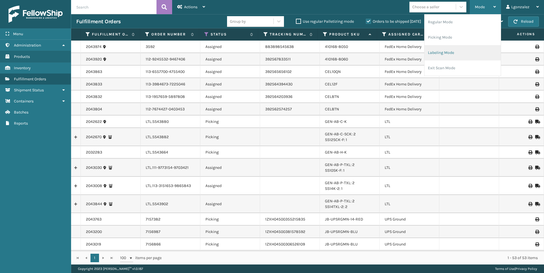
click at [451, 48] on li "Labeling Mode" at bounding box center [462, 52] width 76 height 15
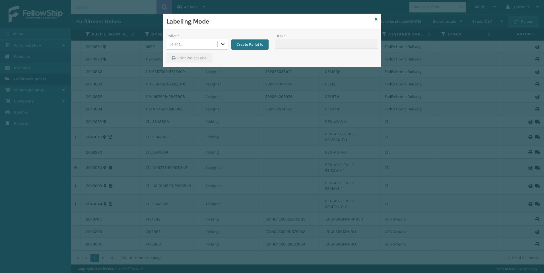
click at [227, 45] on div at bounding box center [222, 44] width 10 height 10
click at [206, 80] on div "UPSG-6X69MMKJT1" at bounding box center [196, 79] width 61 height 11
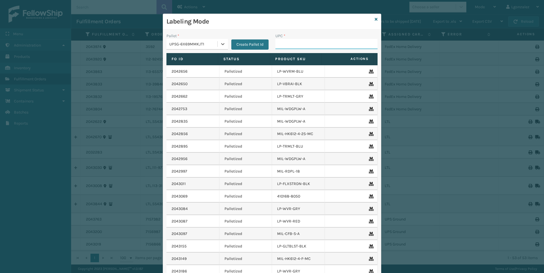
click at [280, 40] on input "UPC *" at bounding box center [326, 44] width 102 height 10
paste input "810090933498"
type input "810090933498"
type input "LP-TRB-BLK"
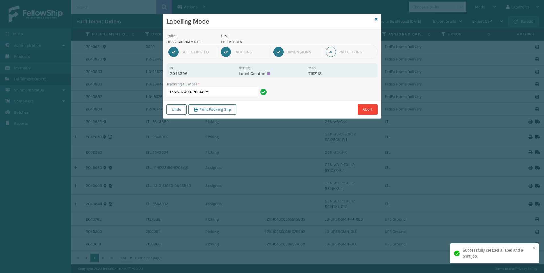
click at [236, 42] on p "LP-TRB-BLK" at bounding box center [263, 42] width 84 height 6
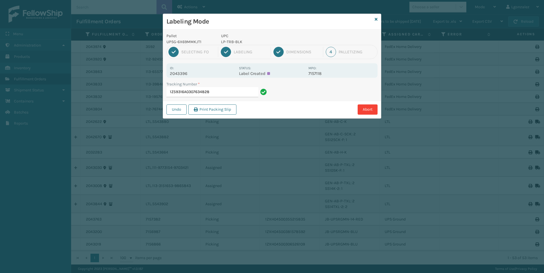
drag, startPoint x: 236, startPoint y: 42, endPoint x: 229, endPoint y: 42, distance: 7.4
click at [229, 42] on p "LP-TRB-BLK" at bounding box center [263, 42] width 84 height 6
click at [230, 42] on p "LP-TRB-BLK" at bounding box center [263, 42] width 84 height 6
click at [230, 43] on p "LP-TRB-BLK" at bounding box center [263, 42] width 84 height 6
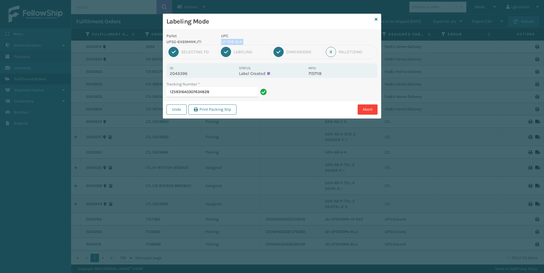
click at [230, 43] on p "LP-TRB-BLK" at bounding box center [263, 42] width 84 height 6
click at [225, 96] on input "1Z59316A0307634828" at bounding box center [212, 92] width 92 height 10
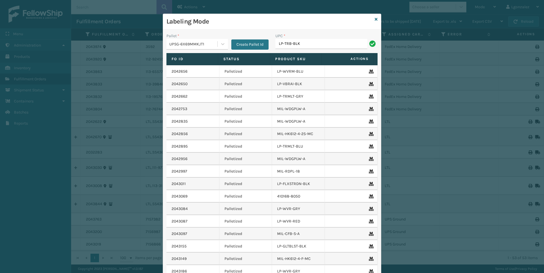
type input "LP-TRB-BLK"
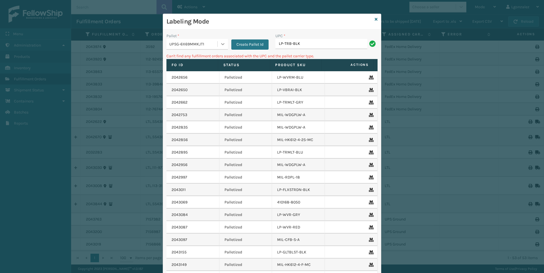
click at [223, 47] on div at bounding box center [222, 44] width 10 height 10
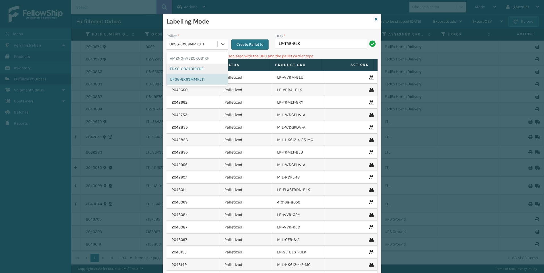
click at [210, 74] on div "FDXG-CB2A319YDE" at bounding box center [196, 69] width 61 height 11
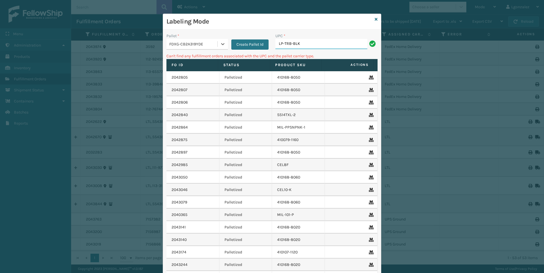
click at [318, 44] on input "LP-TRB-BLK" at bounding box center [321, 44] width 92 height 10
click at [220, 42] on icon at bounding box center [223, 44] width 6 height 6
drag, startPoint x: 211, startPoint y: 58, endPoint x: 226, endPoint y: 51, distance: 16.9
click at [211, 58] on div "AMZNG-W52OKQB1KF" at bounding box center [196, 58] width 61 height 11
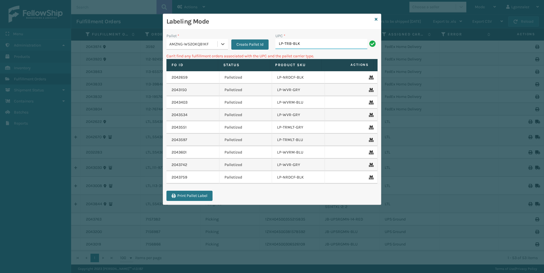
click at [329, 42] on input "LP-TRB-BLK" at bounding box center [321, 44] width 92 height 10
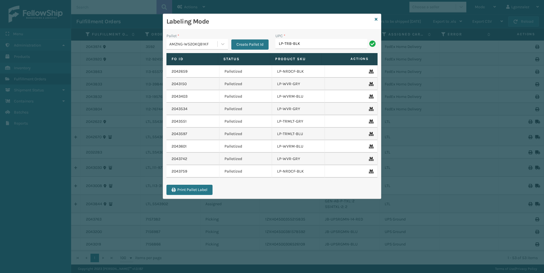
type input "LP-TRB-BLK"
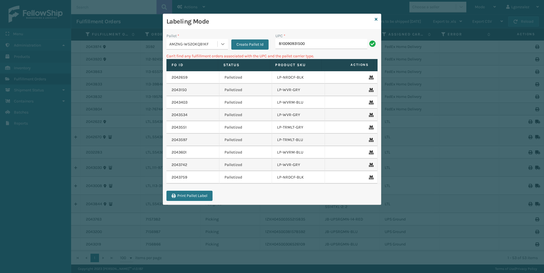
click at [220, 45] on icon at bounding box center [223, 44] width 6 height 6
click at [211, 75] on div "UPSG-6X69MMKJT1" at bounding box center [196, 79] width 61 height 11
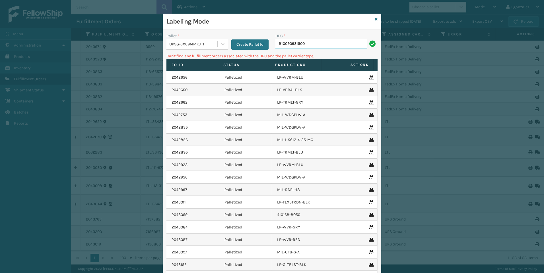
click at [327, 45] on input "810090931500" at bounding box center [321, 44] width 92 height 10
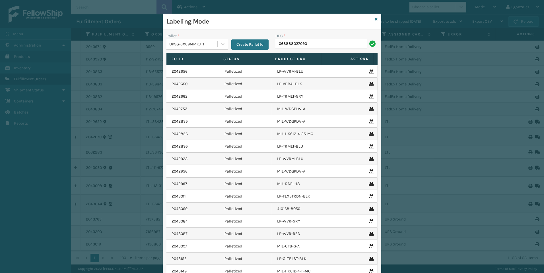
type input "068888027090"
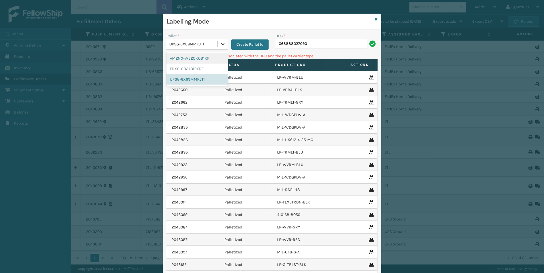
click at [218, 48] on div at bounding box center [222, 44] width 10 height 10
click at [214, 59] on div "AMZNG-W52OKQB1KF" at bounding box center [196, 58] width 61 height 11
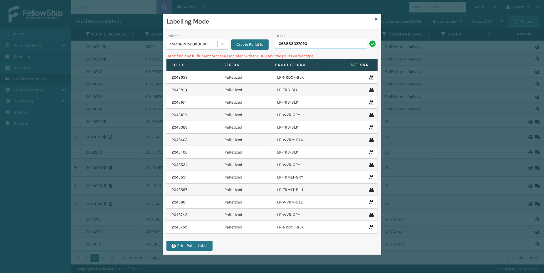
click at [320, 45] on input "068888027090" at bounding box center [321, 44] width 92 height 10
click at [221, 46] on icon at bounding box center [223, 44] width 6 height 6
click at [208, 68] on div "FDXG-CB2A319YDE" at bounding box center [196, 69] width 61 height 11
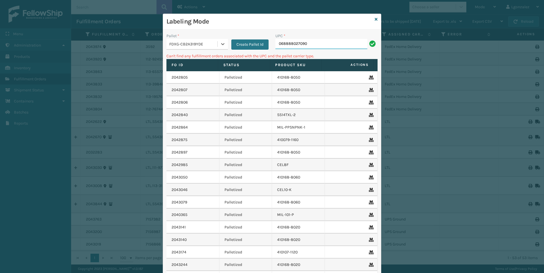
click at [322, 42] on input "068888027090" at bounding box center [321, 44] width 92 height 10
click at [275, 45] on input "068888027090" at bounding box center [321, 44] width 92 height 10
type input "68888027090"
click at [223, 45] on icon at bounding box center [223, 44] width 6 height 6
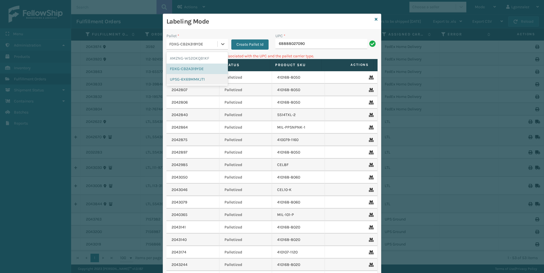
click at [198, 78] on div "UPSG-6X69MMKJT1" at bounding box center [196, 79] width 61 height 11
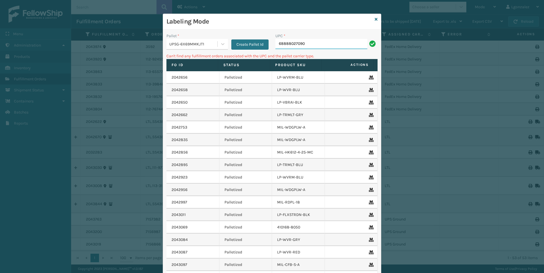
click at [315, 44] on input "68888027090" at bounding box center [321, 44] width 92 height 10
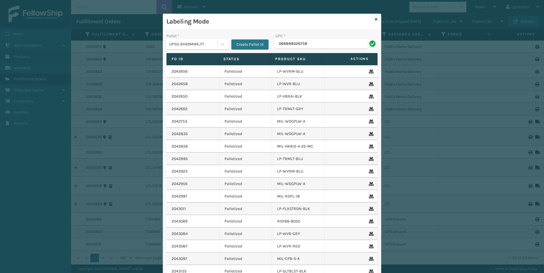
type input "068888026758"
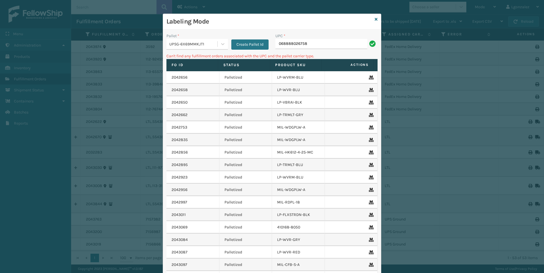
click at [214, 46] on div "UPSG-6X69MMKJT1" at bounding box center [193, 44] width 49 height 6
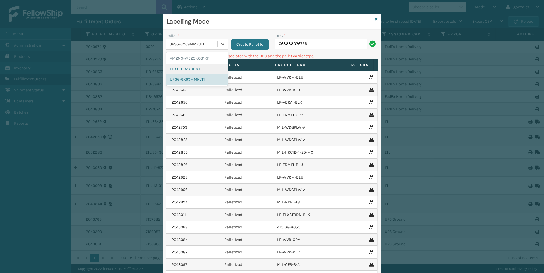
click at [210, 68] on div "FDXG-CB2A319YDE" at bounding box center [196, 69] width 61 height 11
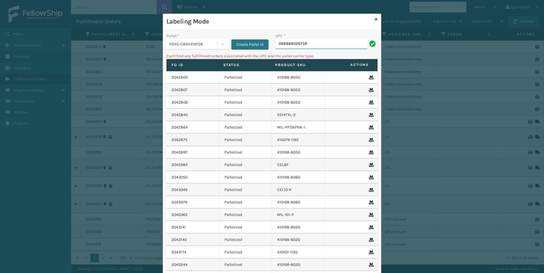
click at [309, 42] on input "068888026758" at bounding box center [321, 44] width 92 height 10
click at [276, 41] on input "068888026758" at bounding box center [321, 44] width 92 height 10
type input "68888026758"
click at [223, 43] on div at bounding box center [222, 44] width 10 height 10
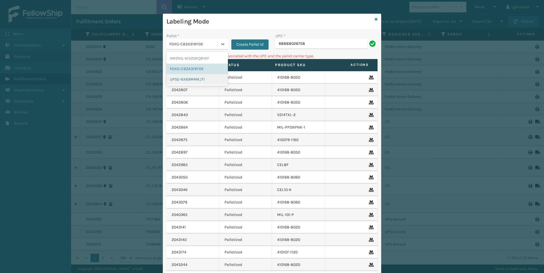
click at [194, 77] on div "UPSG-6X69MMKJT1" at bounding box center [196, 79] width 61 height 11
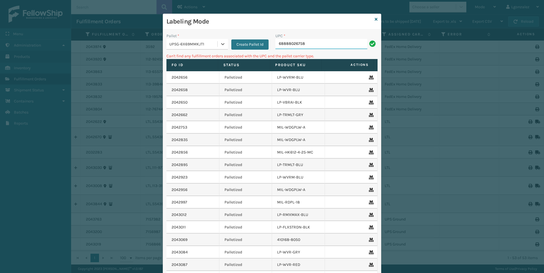
click at [308, 46] on input "68888026758" at bounding box center [321, 44] width 92 height 10
click at [220, 48] on div at bounding box center [222, 44] width 10 height 10
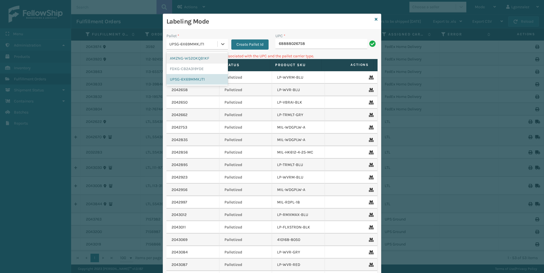
click at [214, 56] on div "AMZNG-W52OKQB1KF" at bounding box center [196, 58] width 61 height 11
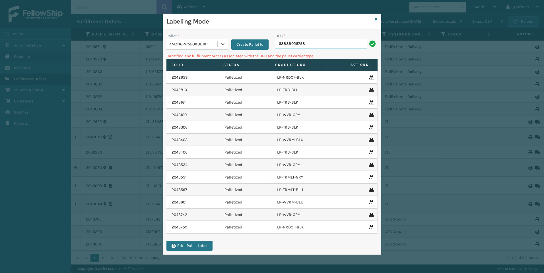
click at [325, 42] on input "68888026758" at bounding box center [321, 44] width 92 height 10
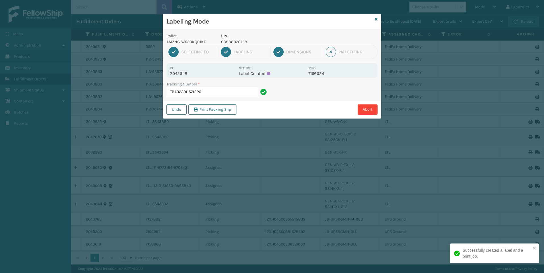
click at [242, 42] on p "68888026758" at bounding box center [263, 42] width 84 height 6
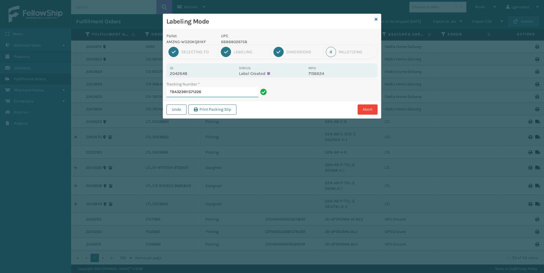
click at [245, 92] on input "TBA323911571226" at bounding box center [212, 92] width 92 height 10
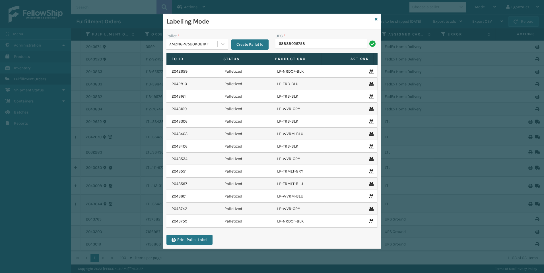
type input "68888026758"
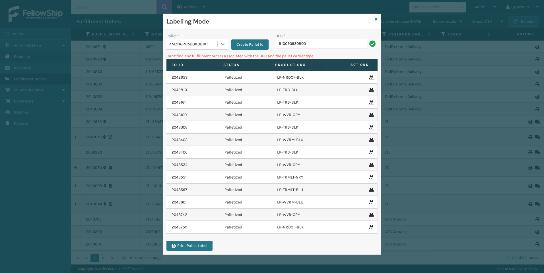
click at [221, 41] on div at bounding box center [222, 44] width 10 height 10
click at [212, 72] on div "FDXG-CB2A319YDE" at bounding box center [196, 69] width 61 height 11
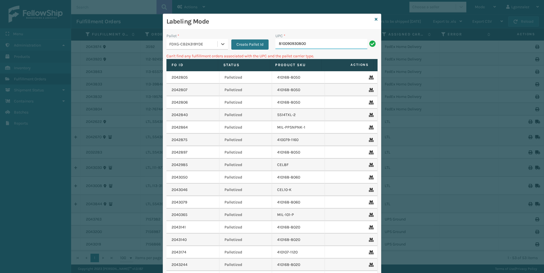
click at [309, 42] on input "810090930800" at bounding box center [321, 44] width 92 height 10
click at [223, 44] on icon at bounding box center [223, 44] width 6 height 6
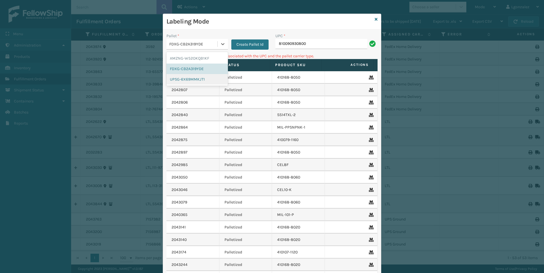
click at [201, 80] on div "UPSG-6X69MMKJT1" at bounding box center [196, 79] width 61 height 11
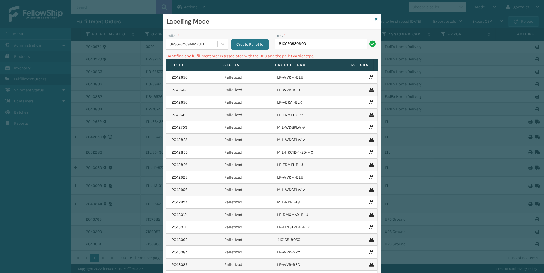
click at [317, 42] on input "810090930800" at bounding box center [321, 44] width 92 height 10
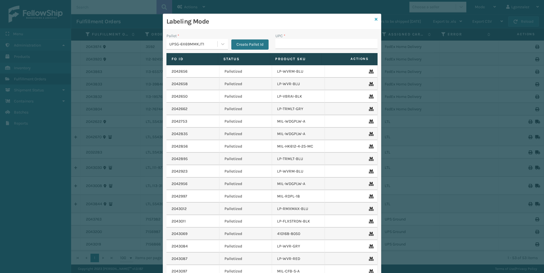
click at [375, 18] on icon at bounding box center [375, 19] width 3 height 4
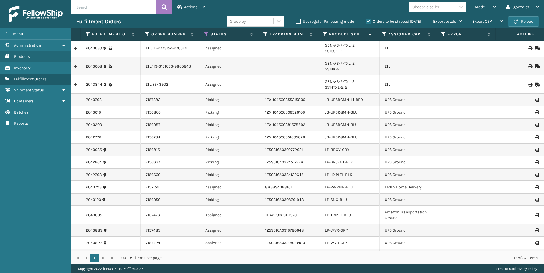
scroll to position [142, 0]
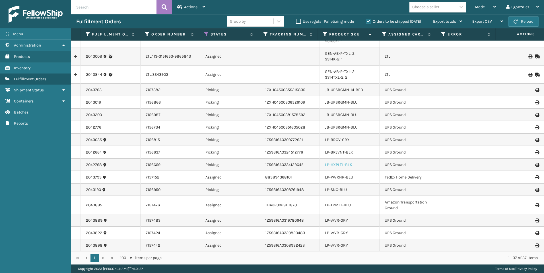
click at [342, 165] on link "LP-HXPLTL-BLK" at bounding box center [338, 165] width 27 height 5
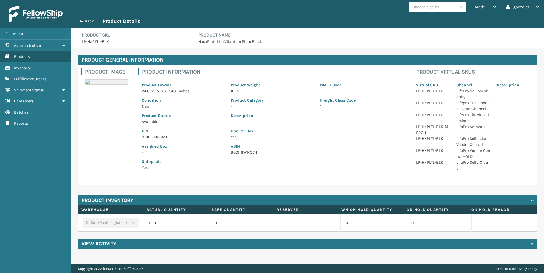
click at [160, 135] on p "810090933450" at bounding box center [183, 137] width 82 height 6
click at [160, 136] on p "810090933450" at bounding box center [183, 137] width 82 height 6
click at [31, 77] on span "Fulfillment Orders" at bounding box center [30, 79] width 32 height 5
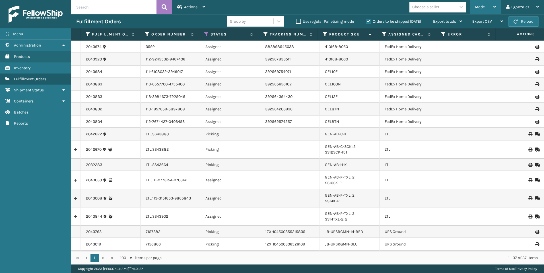
click at [474, 5] on div "Mode Regular Mode Picking Mode Labeling Mode Exit Scan Mode" at bounding box center [484, 7] width 31 height 14
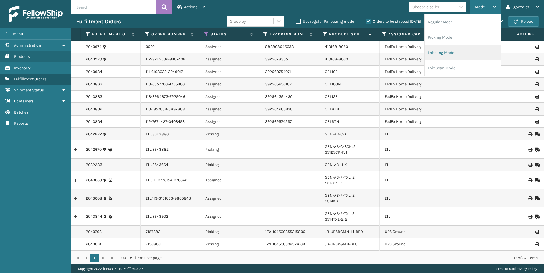
click at [452, 51] on li "Labeling Mode" at bounding box center [462, 52] width 76 height 15
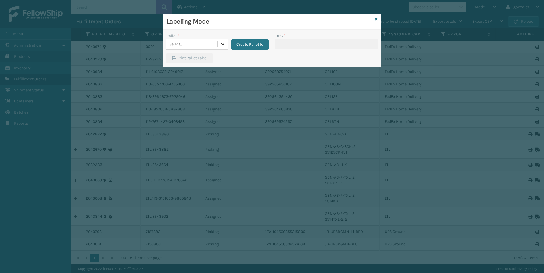
click at [227, 44] on div at bounding box center [222, 44] width 10 height 10
click at [203, 78] on div "UPSG-6X69MMKJT1" at bounding box center [196, 79] width 61 height 11
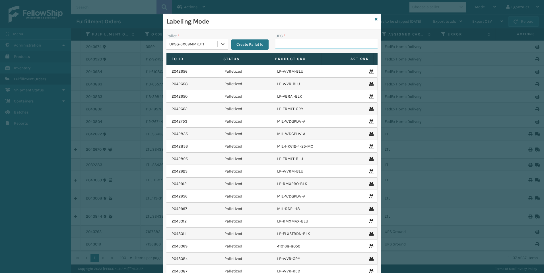
click at [291, 43] on input "UPC *" at bounding box center [326, 44] width 102 height 10
paste input "810090933450"
type input "810090933450"
type input "4"
type input "850040381559"
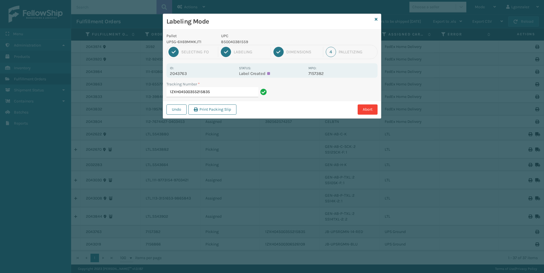
click at [231, 40] on p "850040381559" at bounding box center [263, 42] width 84 height 6
click at [238, 92] on input "1ZXH04500355215835" at bounding box center [212, 92] width 92 height 10
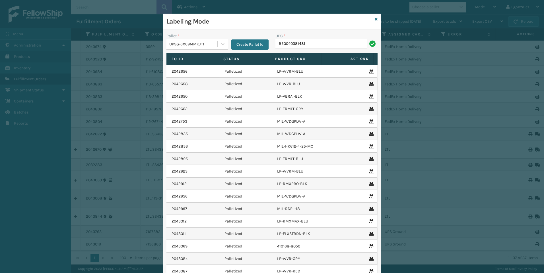
type input "850040381481"
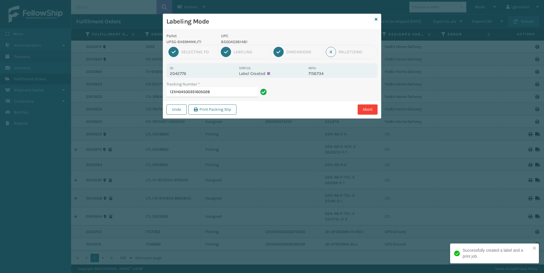
click at [231, 42] on p "850040381481" at bounding box center [263, 42] width 84 height 6
click at [225, 92] on input "1ZXH04500351605028" at bounding box center [212, 92] width 92 height 10
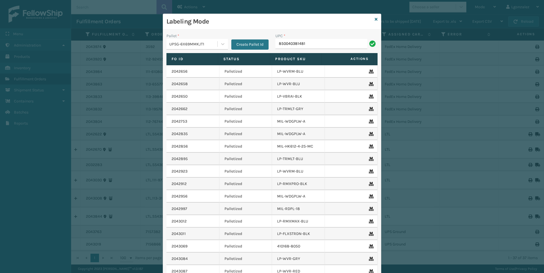
type input "850040381481"
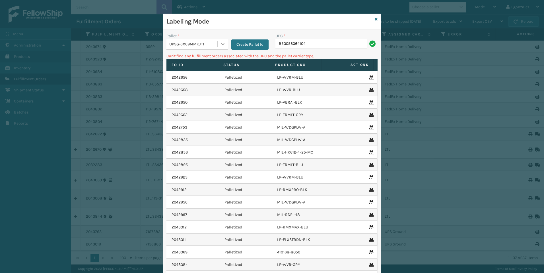
click at [221, 42] on icon at bounding box center [223, 44] width 6 height 6
click at [206, 59] on div "AMZNG-W52OKQB1KF" at bounding box center [196, 58] width 61 height 11
click at [306, 47] on input "850053064104" at bounding box center [321, 44] width 92 height 10
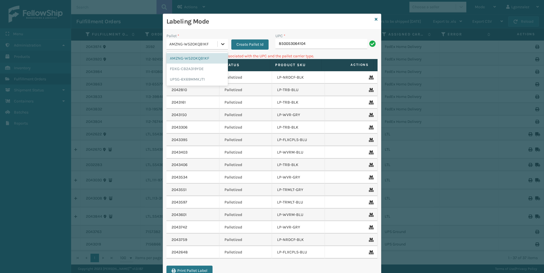
click at [224, 40] on div at bounding box center [222, 44] width 10 height 10
drag, startPoint x: 204, startPoint y: 68, endPoint x: 211, endPoint y: 66, distance: 7.6
click at [205, 69] on div "FDXG-CB2A319YDE" at bounding box center [196, 69] width 61 height 11
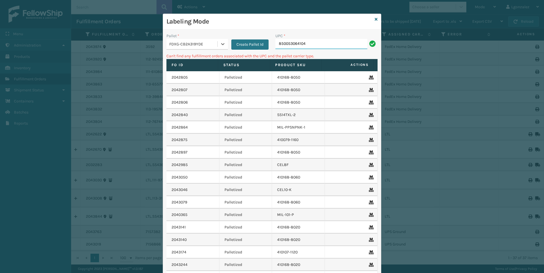
click at [305, 43] on input "850053064104" at bounding box center [321, 44] width 92 height 10
click at [220, 42] on icon at bounding box center [223, 44] width 6 height 6
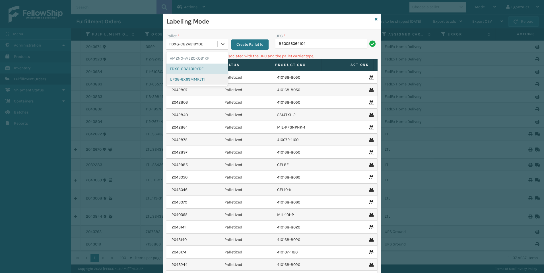
click at [195, 82] on div "UPSG-6X69MMKJT1" at bounding box center [196, 79] width 61 height 11
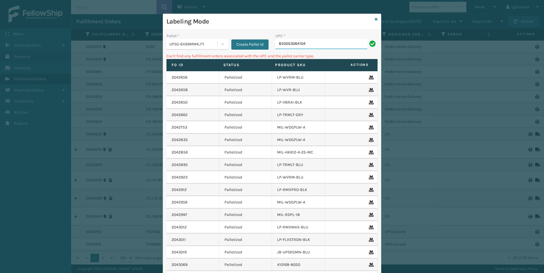
click at [314, 40] on input "850053064104" at bounding box center [321, 44] width 92 height 10
click at [374, 19] on icon at bounding box center [375, 19] width 3 height 4
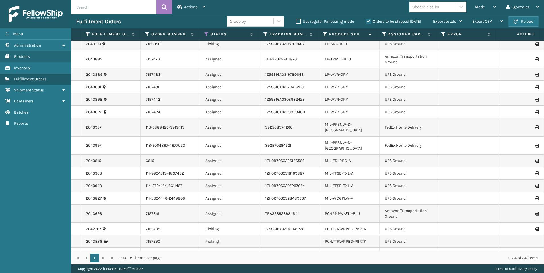
scroll to position [248, 0]
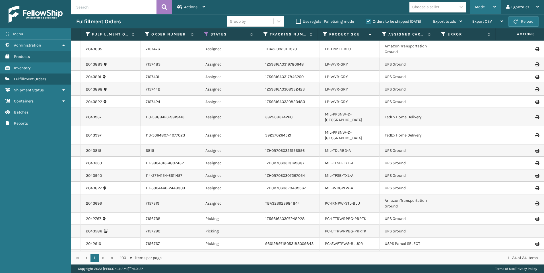
click at [490, 7] on div "Mode" at bounding box center [484, 7] width 21 height 14
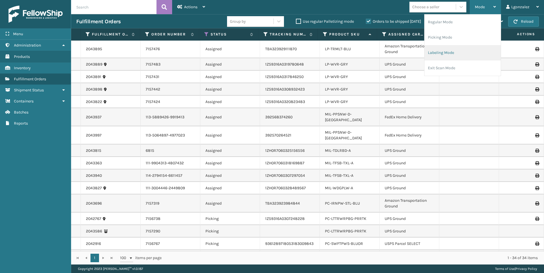
click at [460, 53] on li "Labeling Mode" at bounding box center [462, 52] width 76 height 15
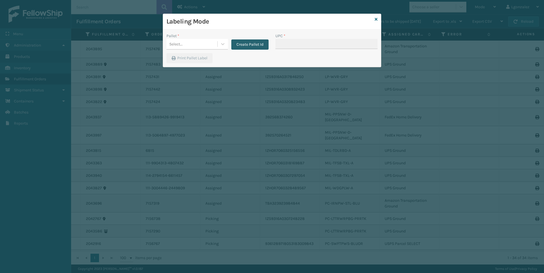
click at [263, 47] on button "Create Pallet Id" at bounding box center [249, 45] width 37 height 10
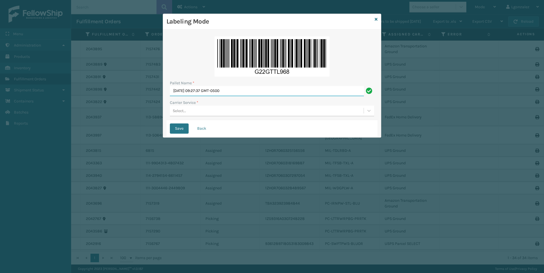
click at [206, 94] on input "[DATE] 09:27:37 GMT-0500" at bounding box center [267, 91] width 194 height 10
click at [206, 93] on input "[DATE] 09:27:37 GMT-0500" at bounding box center [267, 91] width 194 height 10
type input "Trinity"
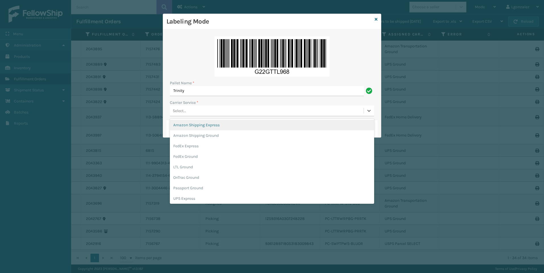
click at [218, 114] on div "Select..." at bounding box center [267, 110] width 194 height 9
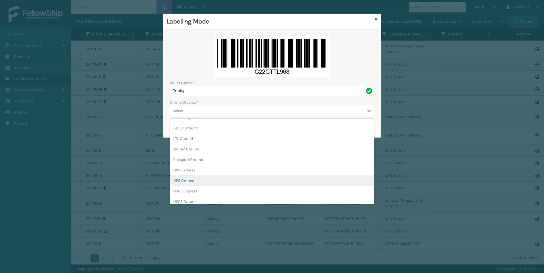
scroll to position [33, 0]
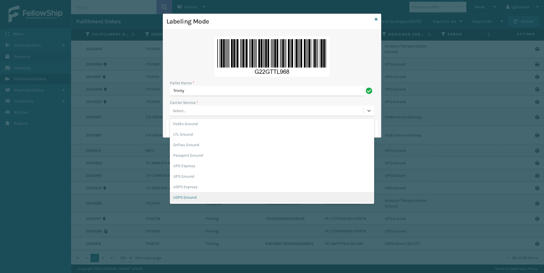
click at [189, 200] on div "USPS Ground" at bounding box center [272, 197] width 204 height 11
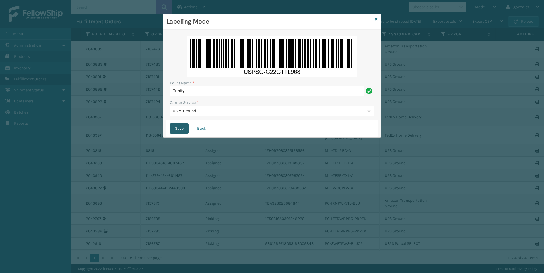
click at [183, 129] on button "Save" at bounding box center [179, 129] width 19 height 10
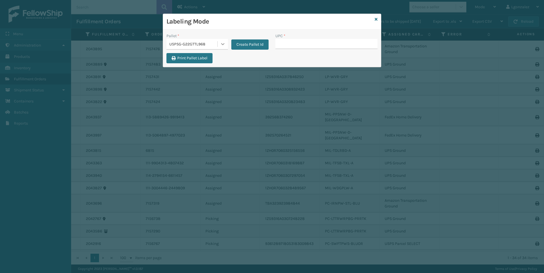
click at [225, 44] on icon at bounding box center [223, 44] width 6 height 6
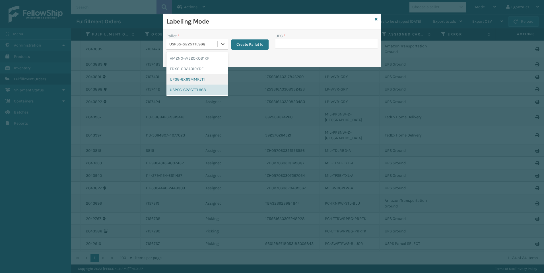
click at [199, 82] on div "UPSG-6X69MMKJT1" at bounding box center [196, 79] width 61 height 11
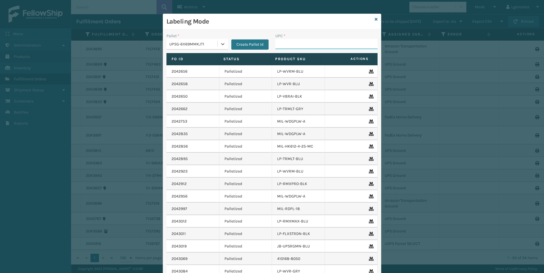
click at [286, 45] on input "UPC *" at bounding box center [326, 44] width 102 height 10
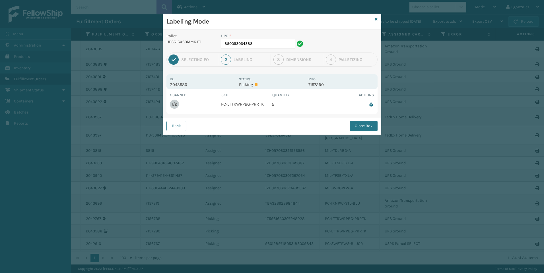
click at [283, 51] on div "UPC * 850053064388" at bounding box center [262, 43] width 91 height 20
click at [280, 42] on input "850053064388" at bounding box center [258, 44] width 74 height 10
click at [369, 129] on button "Close Box" at bounding box center [363, 126] width 28 height 10
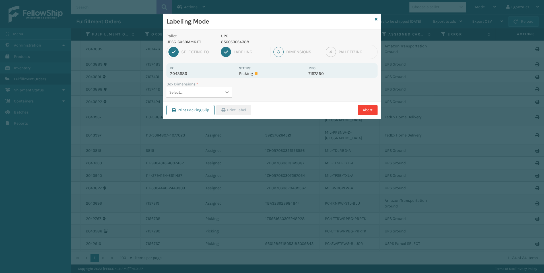
click at [227, 95] on icon at bounding box center [227, 93] width 6 height 6
click at [213, 114] on div "FEN-103-CCT" at bounding box center [199, 117] width 66 height 11
click at [229, 110] on button "Print Label" at bounding box center [233, 110] width 35 height 10
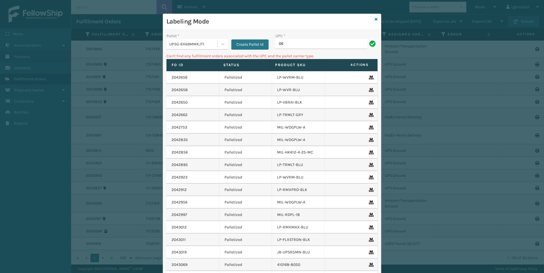
type input "0"
type input "810090932941"
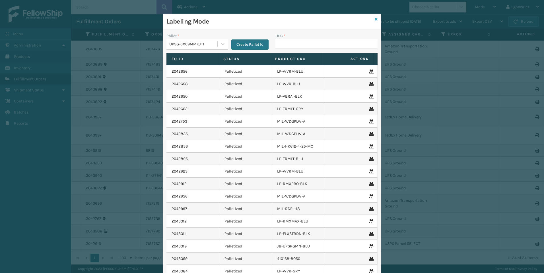
click at [374, 17] on icon at bounding box center [375, 19] width 3 height 4
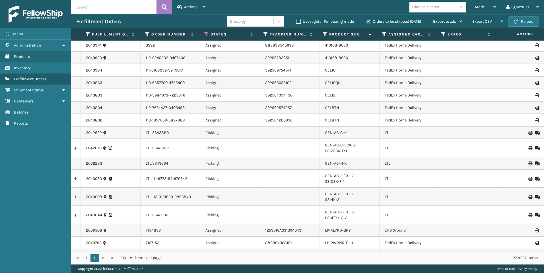
scroll to position [0, 0]
